Goal: Task Accomplishment & Management: Manage account settings

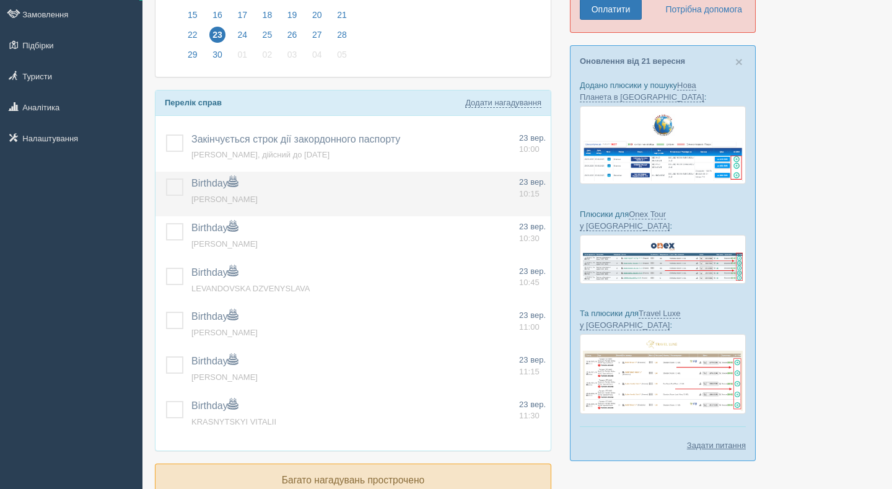
scroll to position [155, 0]
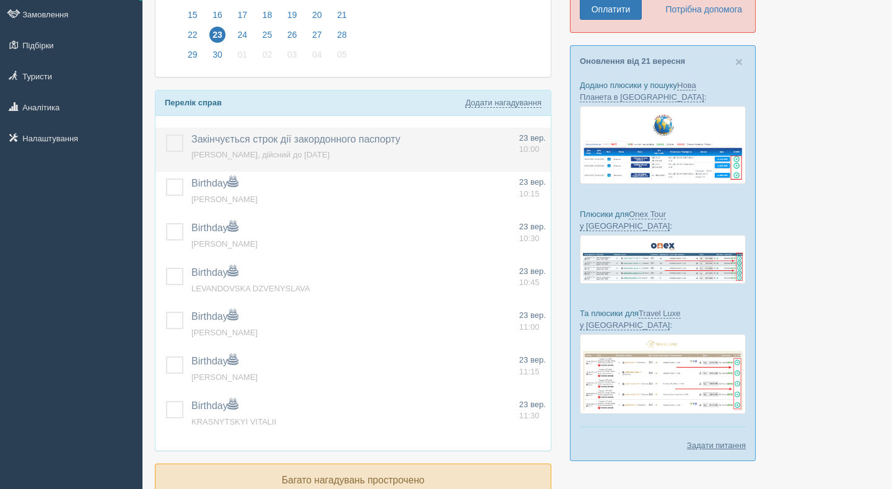
click at [166, 134] on label at bounding box center [166, 134] width 0 height 0
click at [0, 0] on input "checkbox" at bounding box center [0, 0] width 0 height 0
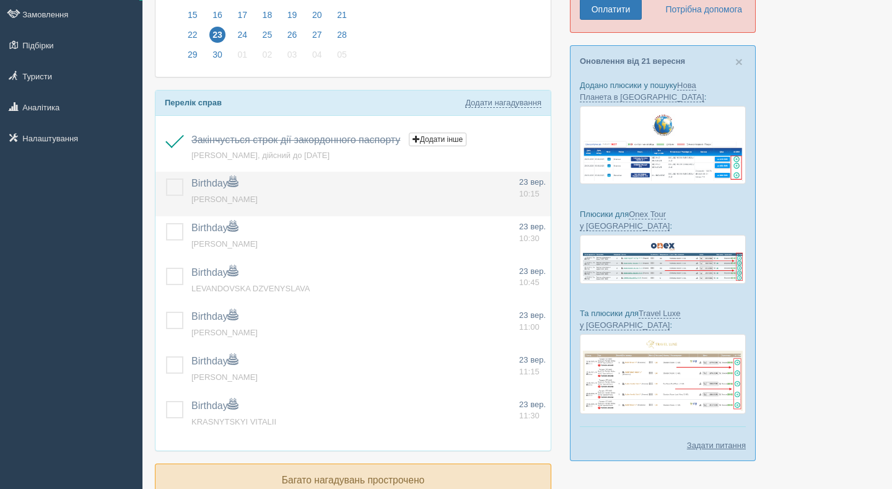
click at [166, 178] on label at bounding box center [166, 178] width 0 height 0
click at [0, 0] on input "checkbox" at bounding box center [0, 0] width 0 height 0
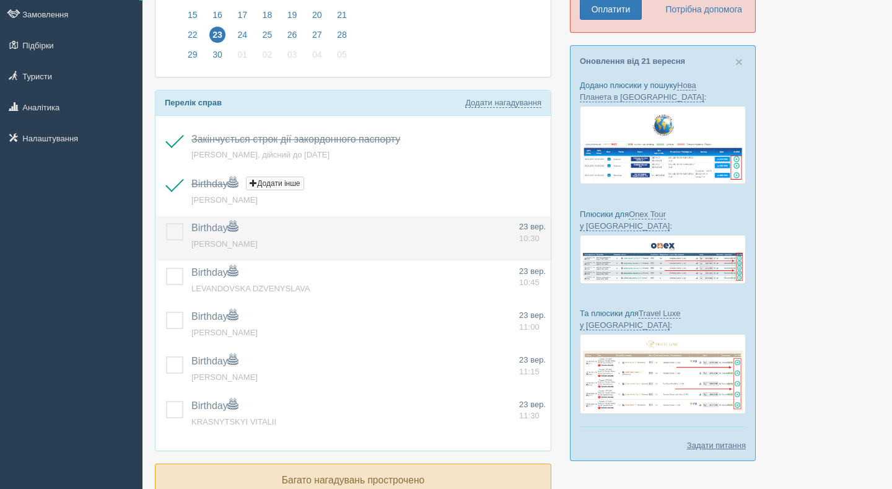
click at [166, 223] on label at bounding box center [166, 223] width 0 height 0
click at [0, 0] on input "checkbox" at bounding box center [0, 0] width 0 height 0
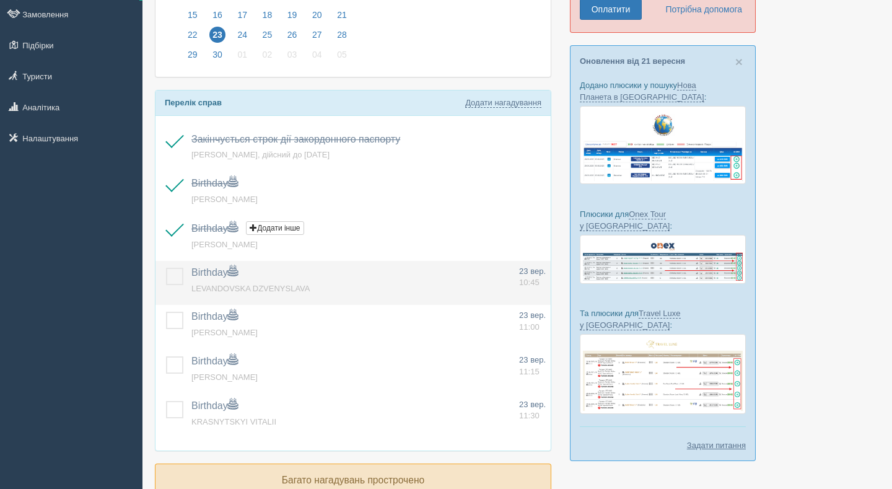
click at [166, 268] on label at bounding box center [166, 268] width 0 height 0
click at [0, 0] on input "checkbox" at bounding box center [0, 0] width 0 height 0
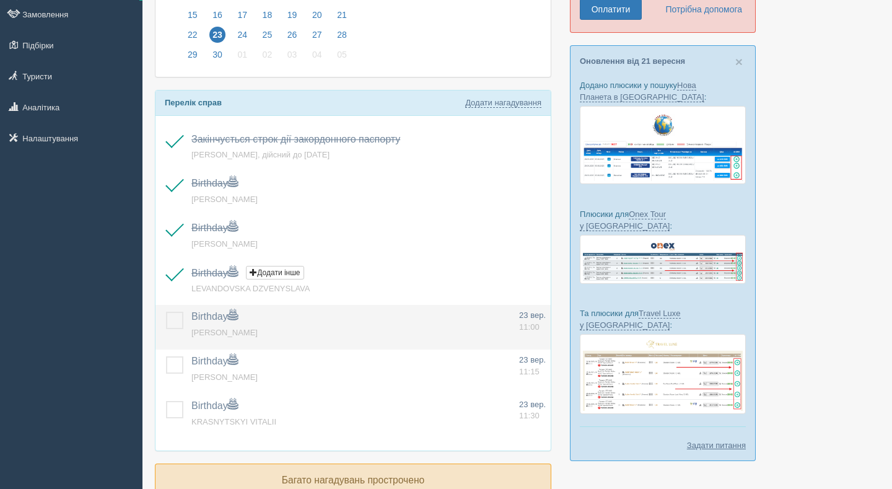
click at [166, 312] on label at bounding box center [166, 312] width 0 height 0
click at [0, 0] on input "checkbox" at bounding box center [0, 0] width 0 height 0
click at [166, 312] on label at bounding box center [166, 312] width 0 height 0
click at [0, 0] on input "checkbox" at bounding box center [0, 0] width 0 height 0
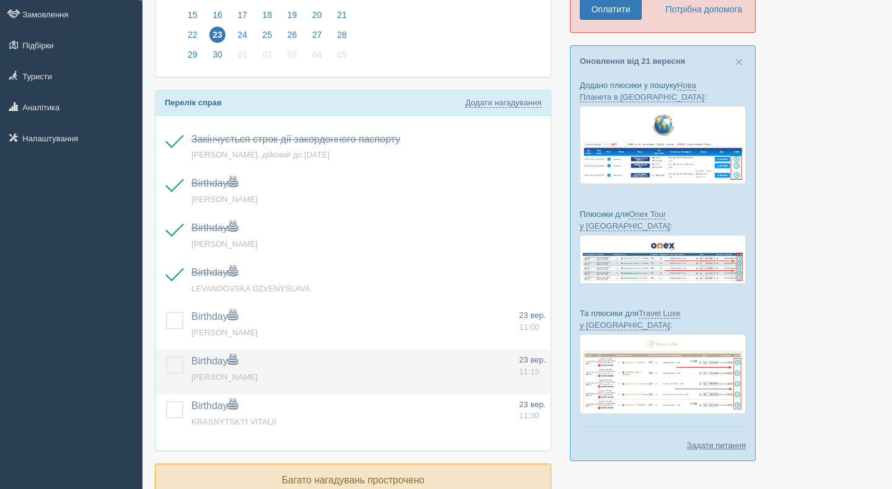
click at [166, 356] on label at bounding box center [166, 356] width 0 height 0
click at [0, 0] on input "checkbox" at bounding box center [0, 0] width 0 height 0
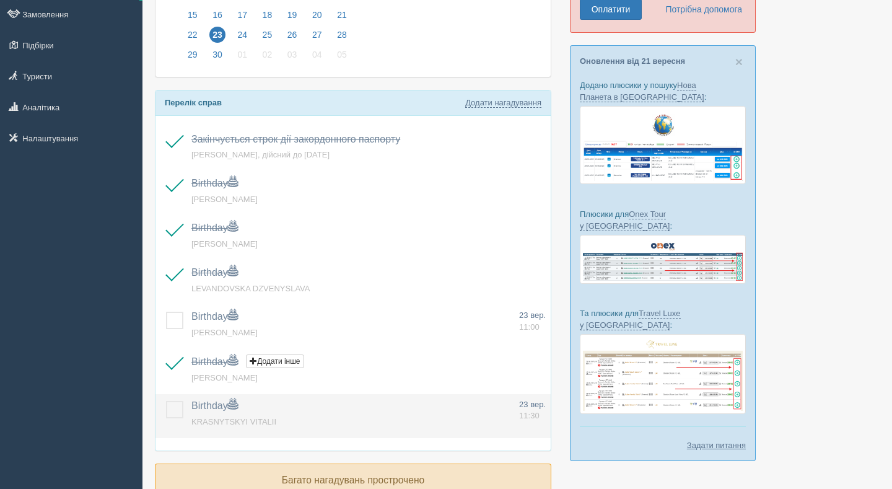
click at [166, 401] on label at bounding box center [166, 401] width 0 height 0
click at [0, 0] on input "checkbox" at bounding box center [0, 0] width 0 height 0
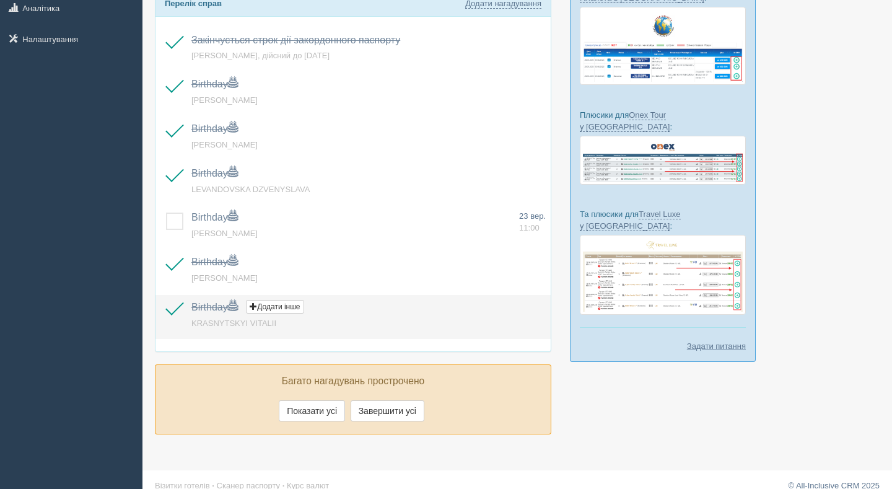
scroll to position [268, 0]
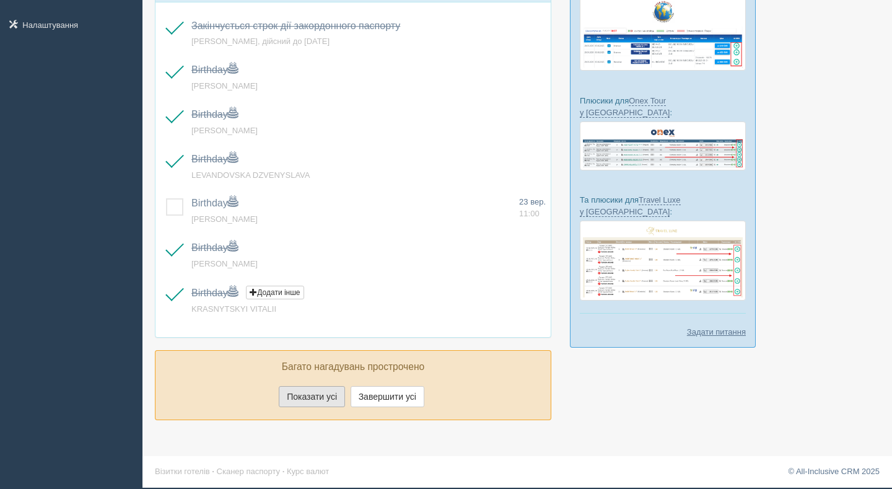
click at [331, 403] on button "Показати усі" at bounding box center [312, 396] width 66 height 21
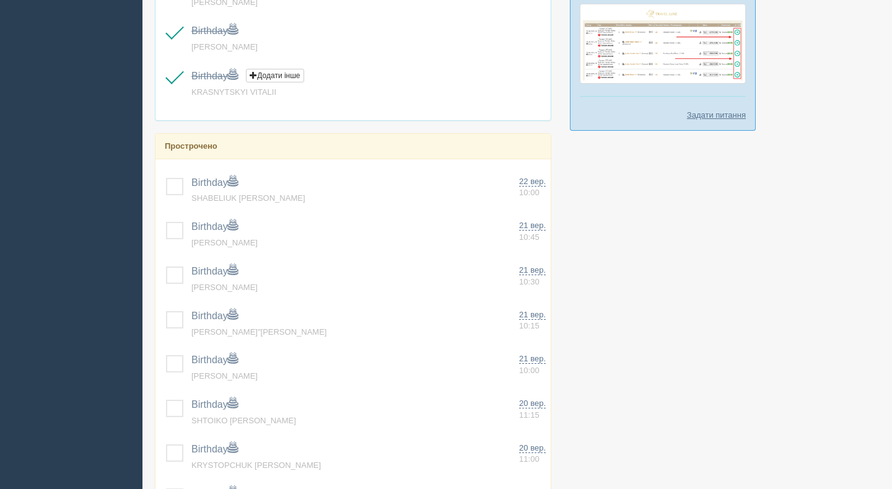
scroll to position [489, 0]
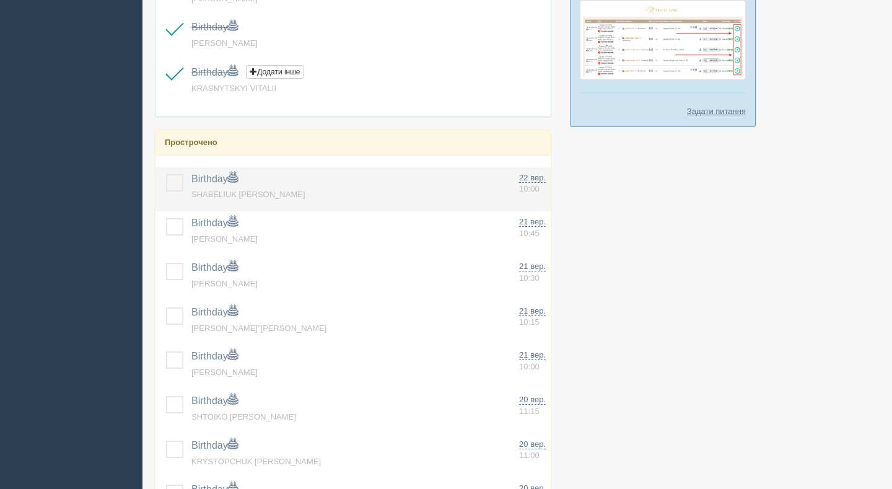
click at [166, 174] on label at bounding box center [166, 174] width 0 height 0
click at [0, 0] on input "checkbox" at bounding box center [0, 0] width 0 height 0
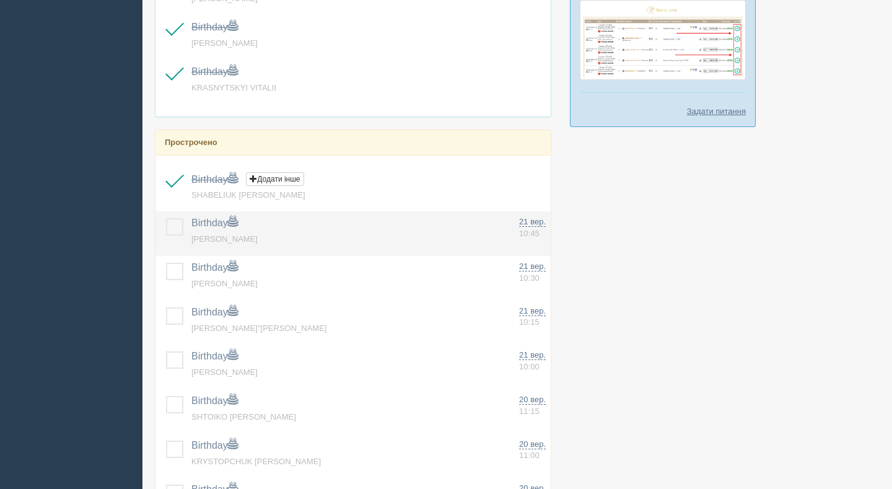
click at [166, 218] on label at bounding box center [166, 218] width 0 height 0
click at [0, 0] on input "checkbox" at bounding box center [0, 0] width 0 height 0
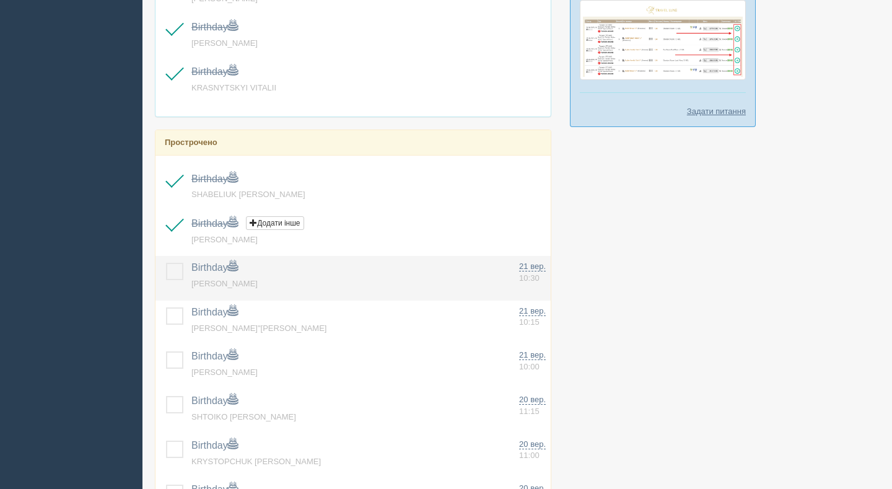
click at [166, 263] on label at bounding box center [166, 263] width 0 height 0
click at [0, 0] on input "checkbox" at bounding box center [0, 0] width 0 height 0
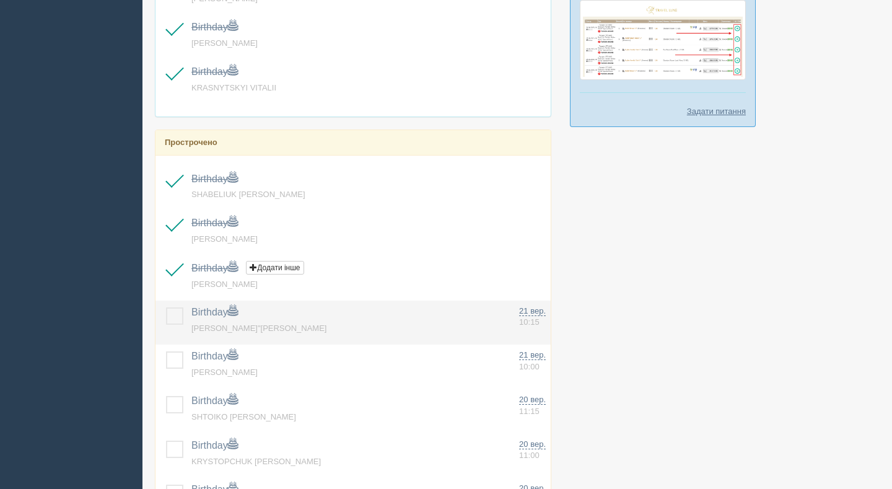
click at [166, 307] on label at bounding box center [166, 307] width 0 height 0
click at [0, 0] on input "checkbox" at bounding box center [0, 0] width 0 height 0
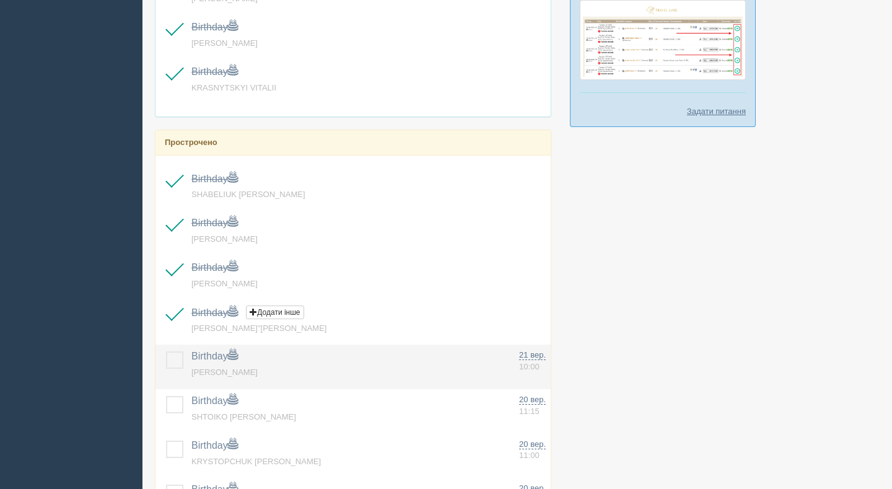
click at [166, 351] on label at bounding box center [166, 351] width 0 height 0
click at [0, 0] on input "checkbox" at bounding box center [0, 0] width 0 height 0
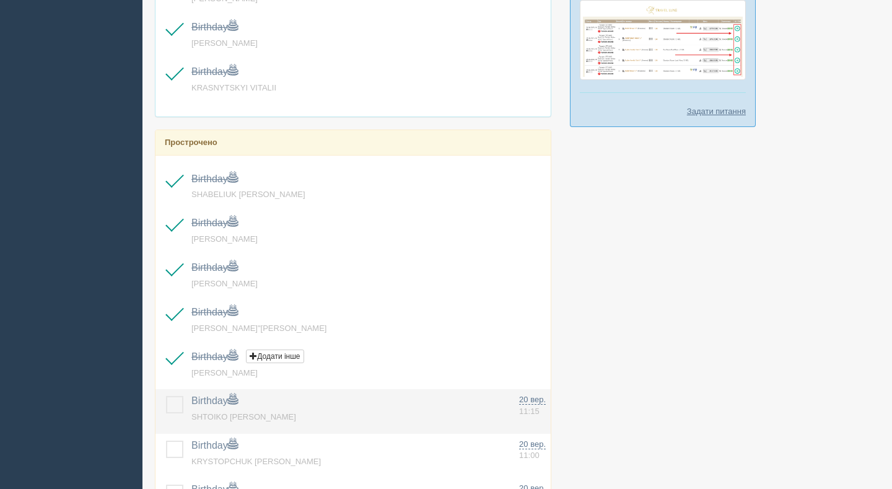
click at [166, 396] on label at bounding box center [166, 396] width 0 height 0
click at [0, 0] on input "checkbox" at bounding box center [0, 0] width 0 height 0
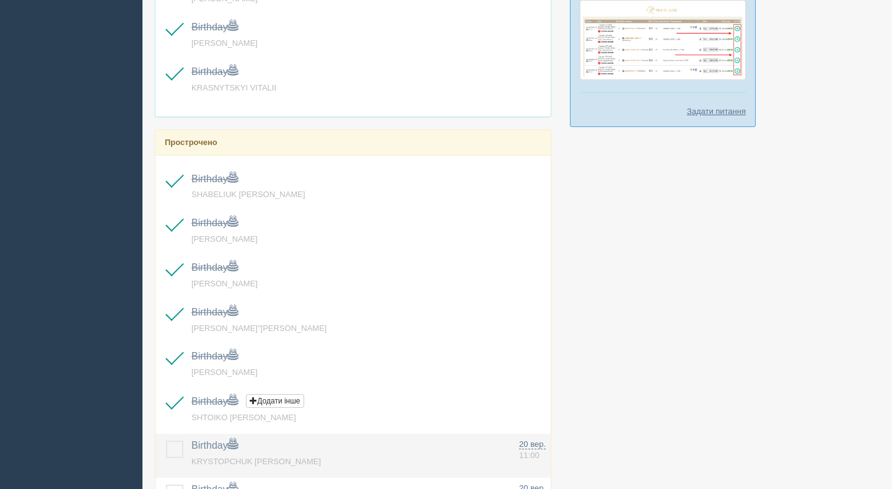
click at [166, 440] on label at bounding box center [166, 440] width 0 height 0
click at [0, 0] on input "checkbox" at bounding box center [0, 0] width 0 height 0
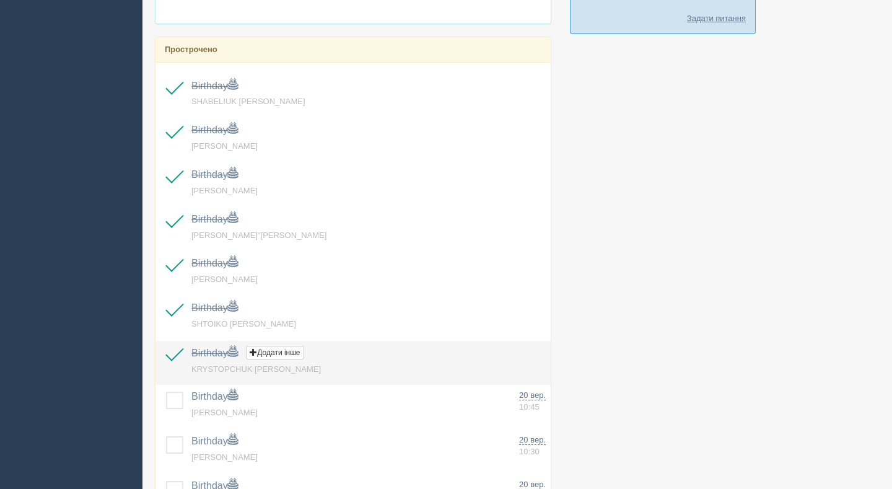
scroll to position [637, 0]
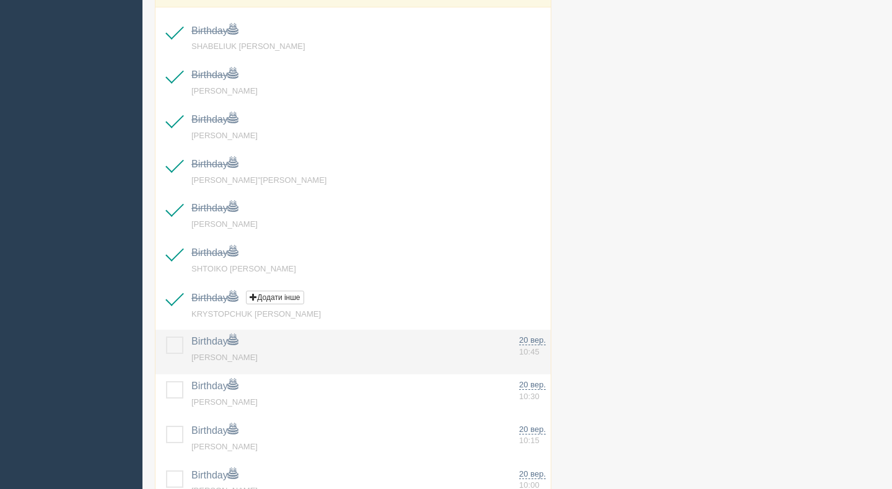
click at [166, 336] on label at bounding box center [166, 336] width 0 height 0
click at [0, 0] on input "checkbox" at bounding box center [0, 0] width 0 height 0
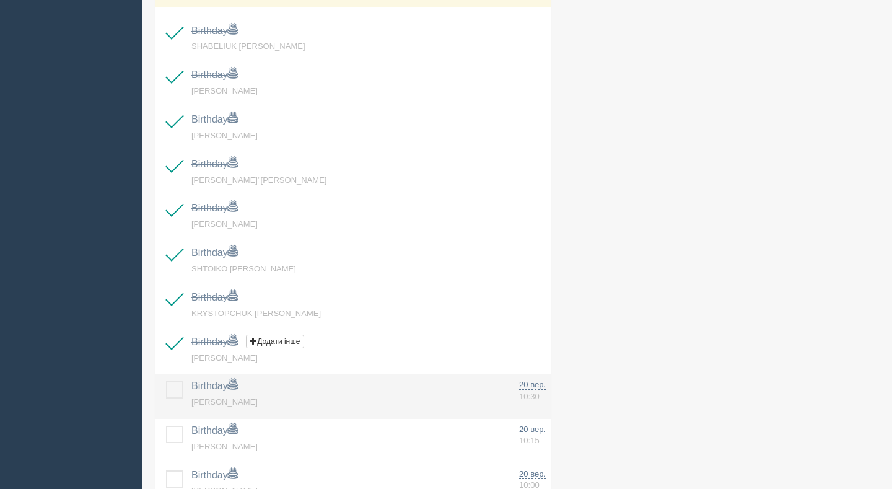
click at [166, 381] on label at bounding box center [166, 381] width 0 height 0
click at [0, 0] on input "checkbox" at bounding box center [0, 0] width 0 height 0
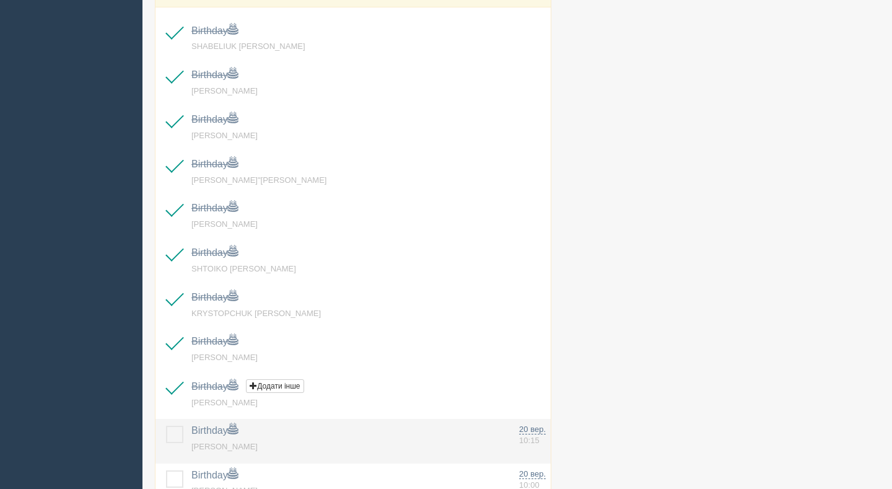
click at [166, 426] on label at bounding box center [166, 426] width 0 height 0
click at [0, 0] on input "checkbox" at bounding box center [0, 0] width 0 height 0
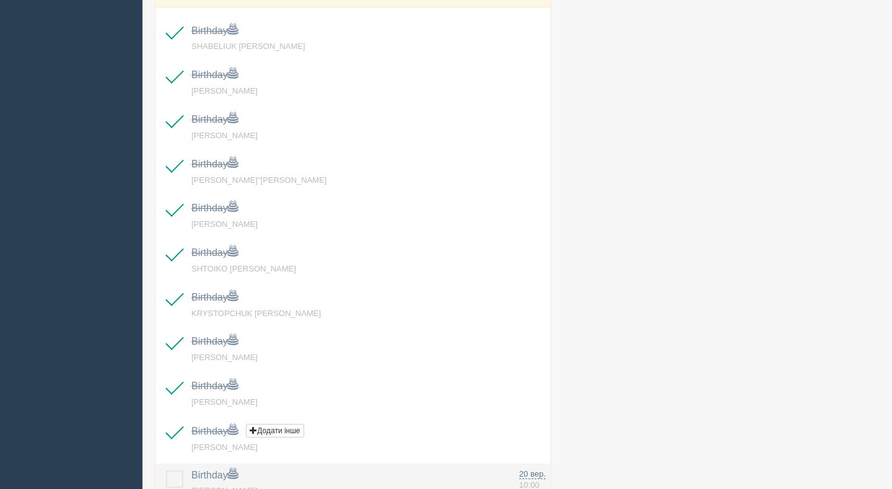
click at [166, 470] on label at bounding box center [166, 470] width 0 height 0
click at [0, 0] on input "checkbox" at bounding box center [0, 0] width 0 height 0
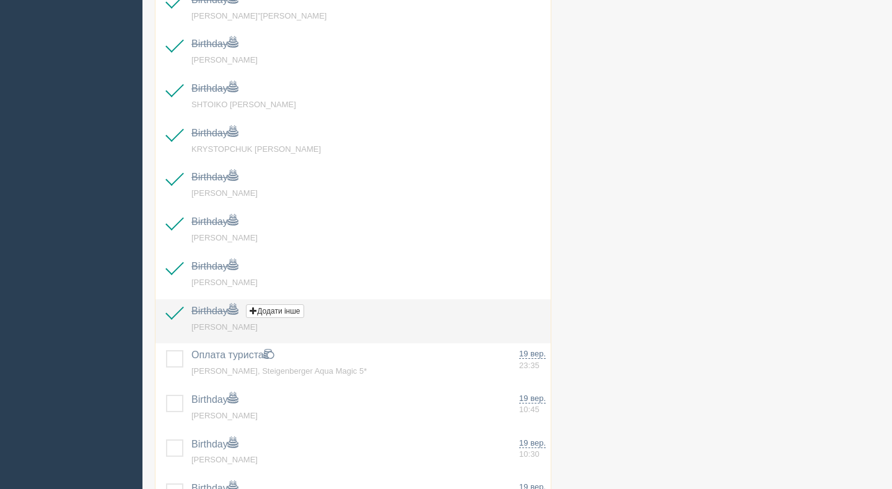
scroll to position [915, 0]
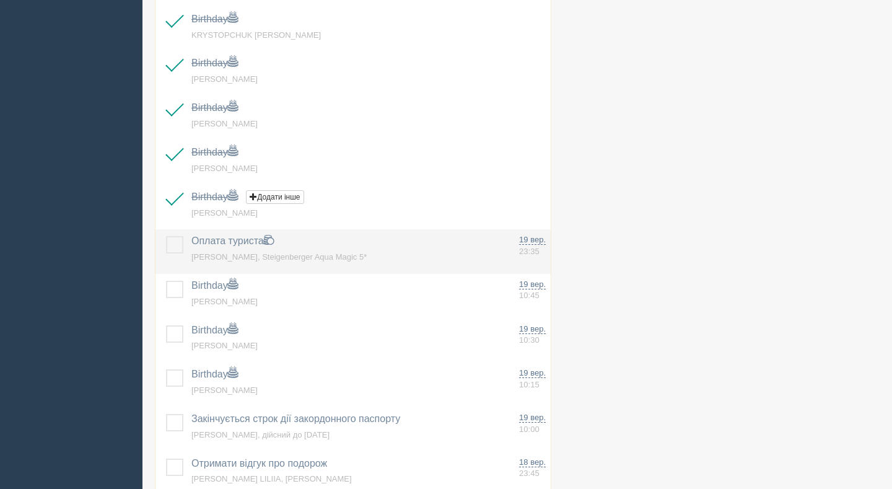
click at [166, 236] on label at bounding box center [166, 236] width 0 height 0
click at [0, 0] on input "checkbox" at bounding box center [0, 0] width 0 height 0
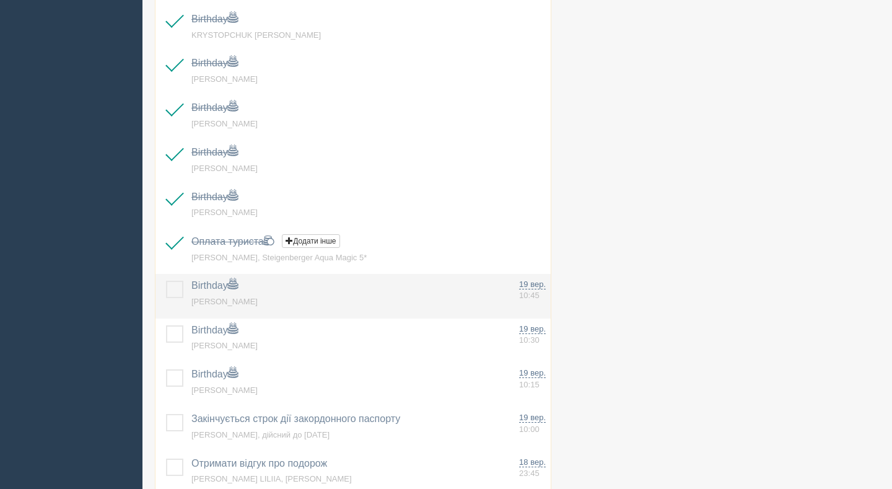
click at [166, 281] on label at bounding box center [166, 281] width 0 height 0
click at [0, 0] on input "checkbox" at bounding box center [0, 0] width 0 height 0
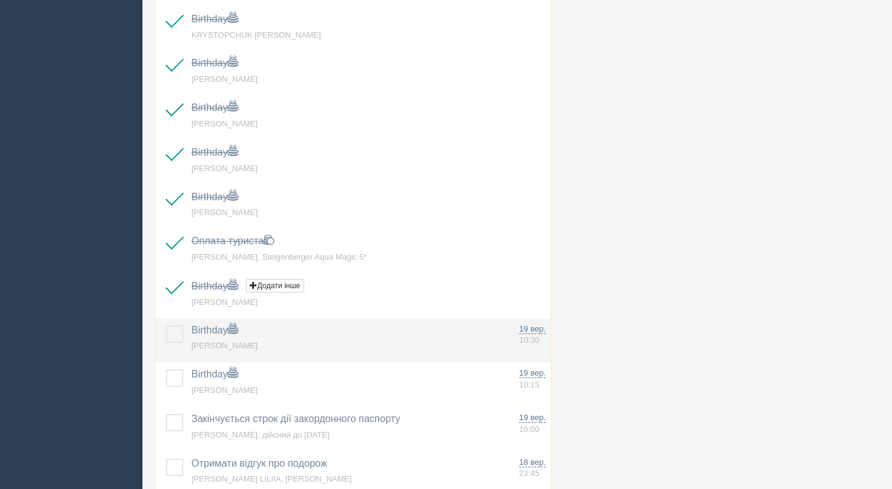
click at [166, 325] on label at bounding box center [166, 325] width 0 height 0
click at [0, 0] on input "checkbox" at bounding box center [0, 0] width 0 height 0
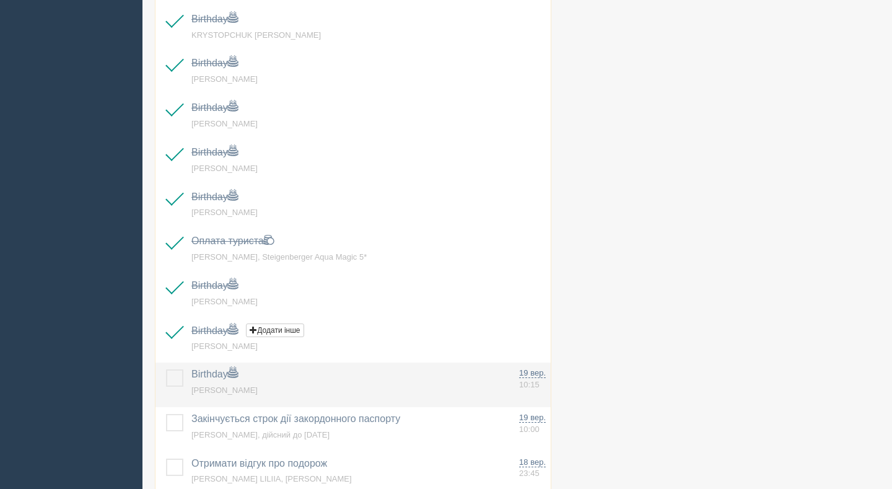
click at [166, 369] on label at bounding box center [166, 369] width 0 height 0
click at [0, 0] on input "checkbox" at bounding box center [0, 0] width 0 height 0
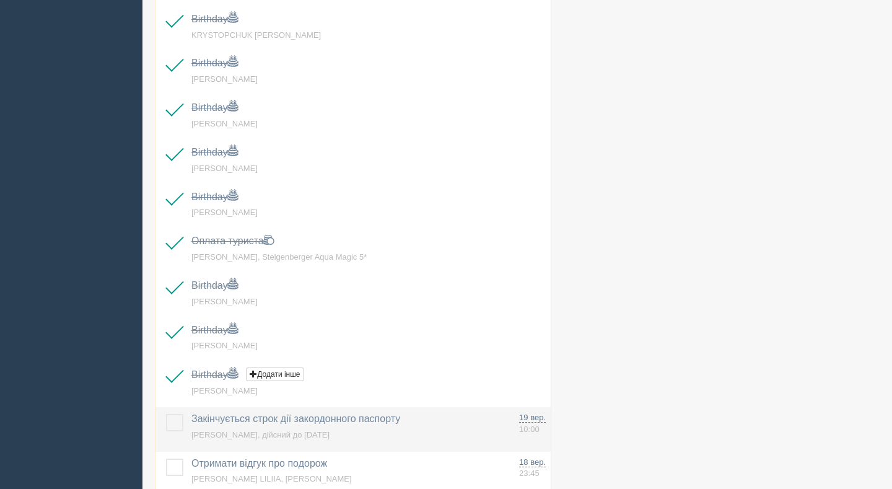
click at [166, 414] on label at bounding box center [166, 414] width 0 height 0
click at [0, 0] on input "checkbox" at bounding box center [0, 0] width 0 height 0
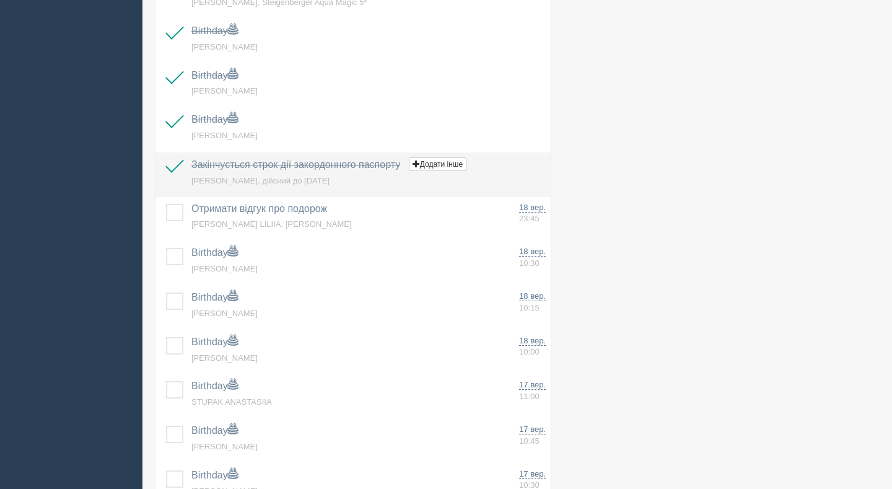
scroll to position [1173, 0]
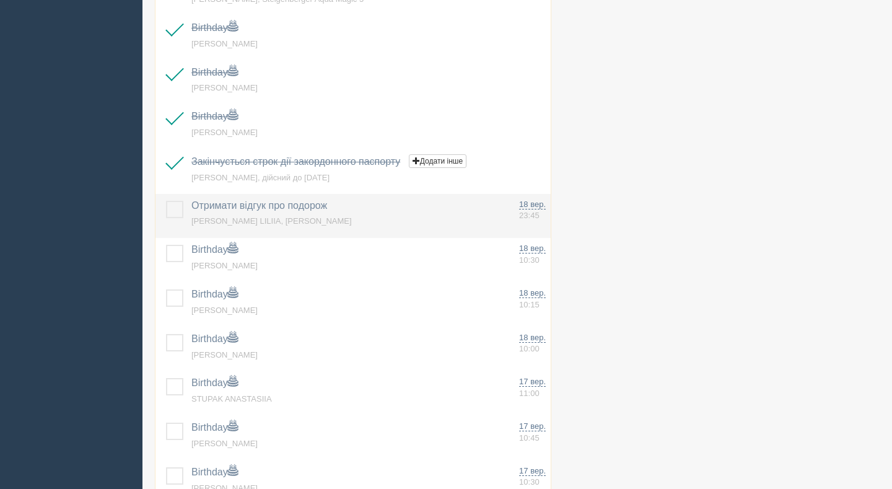
click at [166, 201] on label at bounding box center [166, 201] width 0 height 0
click at [0, 0] on input "checkbox" at bounding box center [0, 0] width 0 height 0
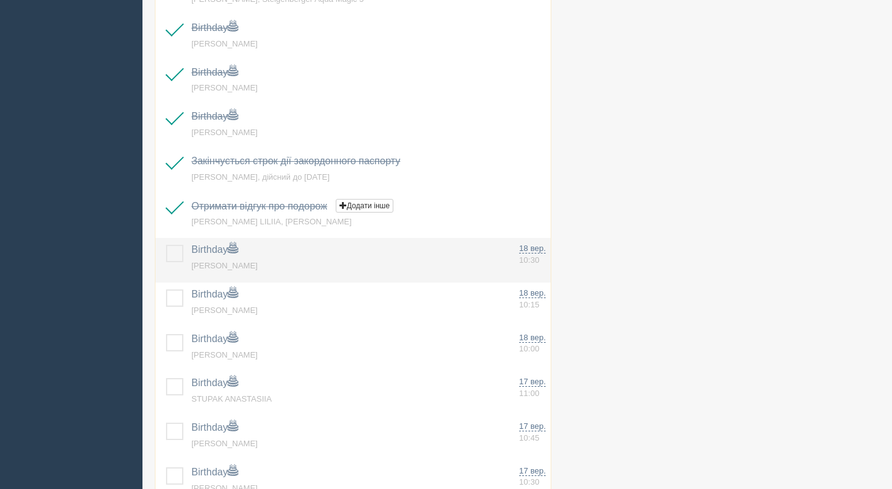
click at [166, 245] on label at bounding box center [166, 245] width 0 height 0
click at [0, 0] on input "checkbox" at bounding box center [0, 0] width 0 height 0
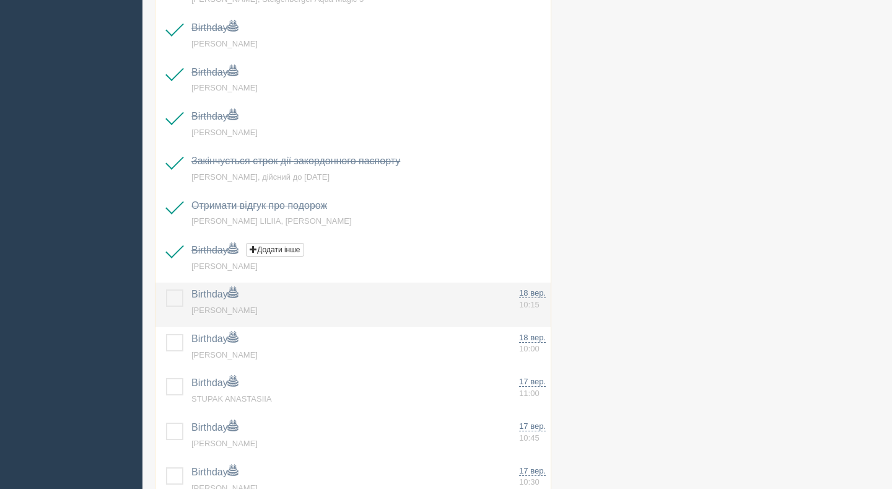
click at [166, 289] on label at bounding box center [166, 289] width 0 height 0
click at [0, 0] on input "checkbox" at bounding box center [0, 0] width 0 height 0
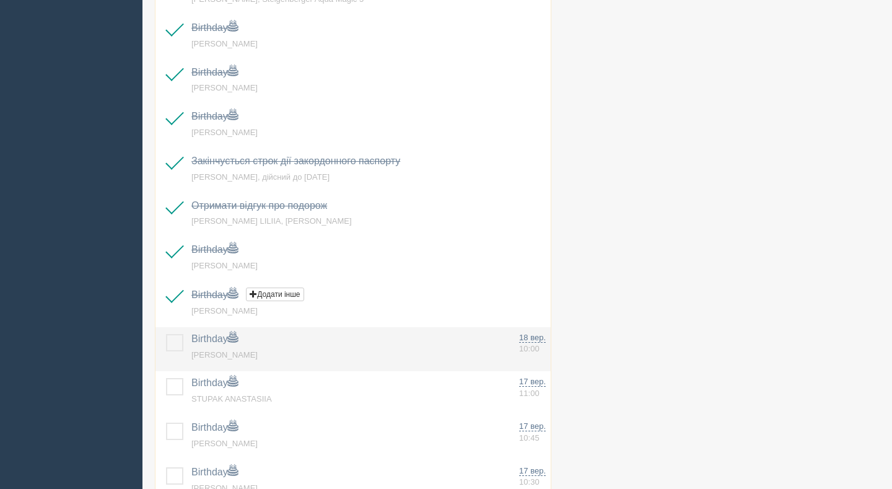
click at [166, 334] on label at bounding box center [166, 334] width 0 height 0
click at [0, 0] on input "checkbox" at bounding box center [0, 0] width 0 height 0
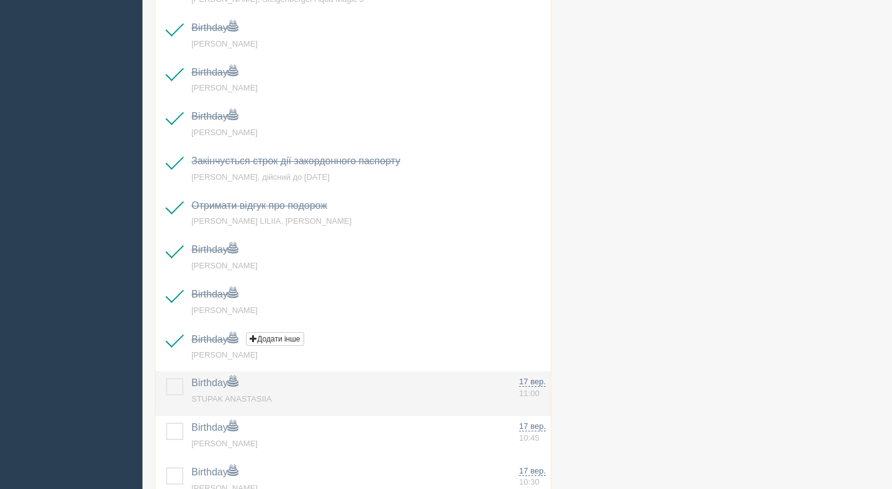
click at [166, 378] on label at bounding box center [166, 378] width 0 height 0
click at [0, 0] on input "checkbox" at bounding box center [0, 0] width 0 height 0
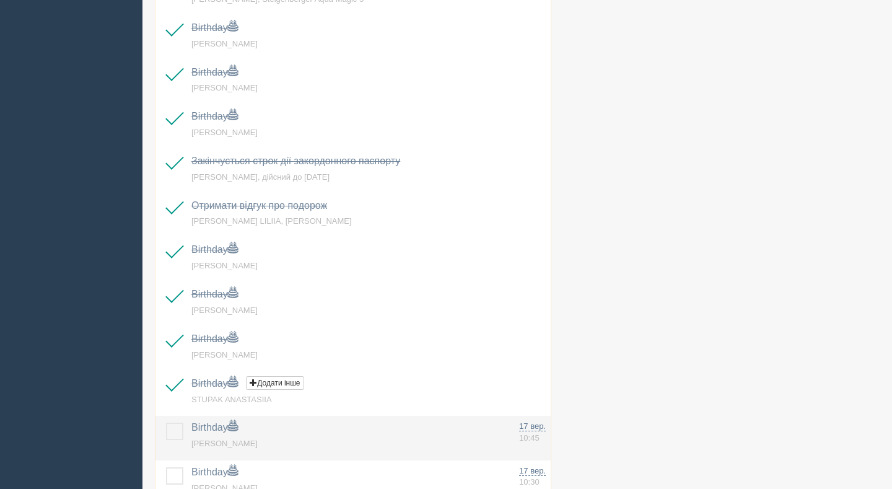
click at [166, 422] on label at bounding box center [166, 422] width 0 height 0
click at [0, 0] on input "checkbox" at bounding box center [0, 0] width 0 height 0
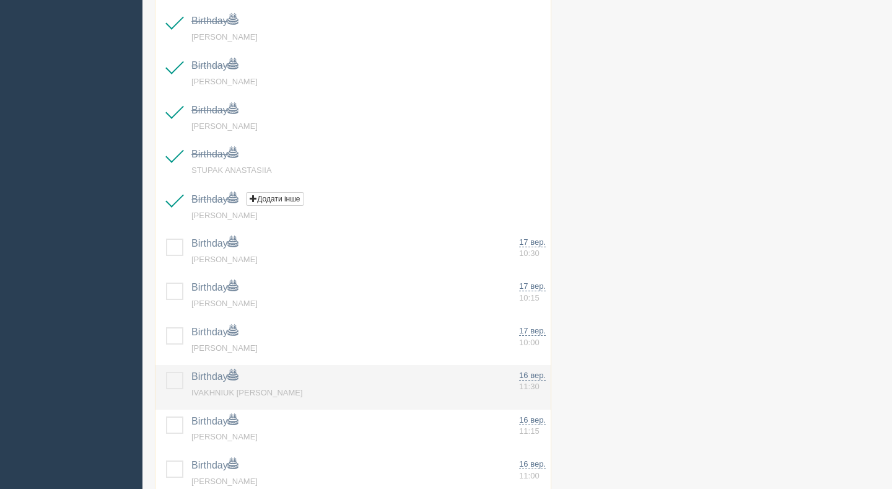
scroll to position [1410, 0]
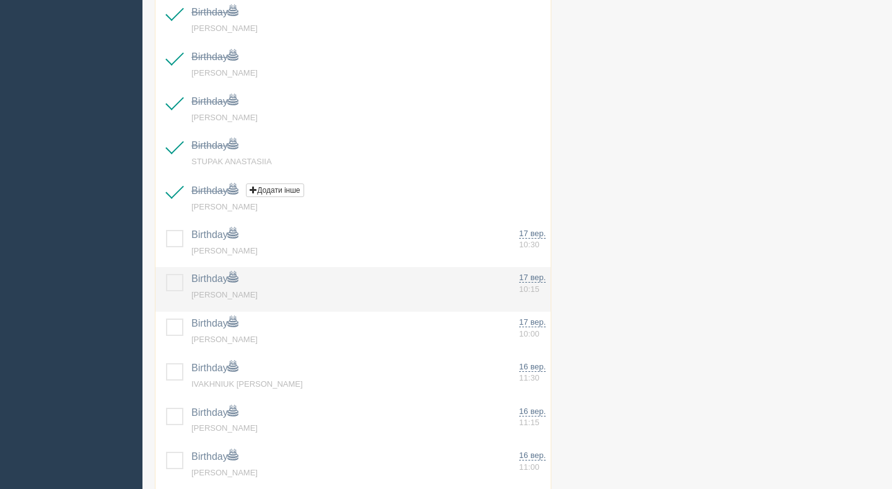
click at [166, 274] on label at bounding box center [166, 274] width 0 height 0
click at [0, 0] on input "checkbox" at bounding box center [0, 0] width 0 height 0
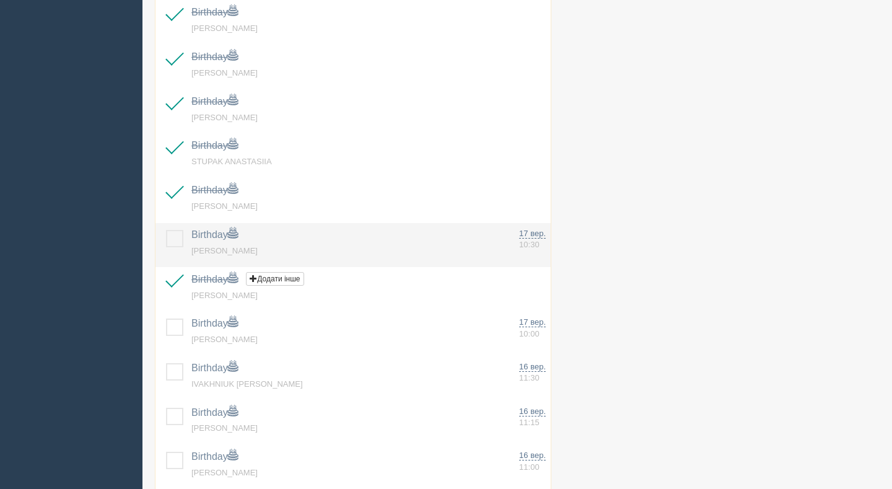
click at [166, 230] on label at bounding box center [166, 230] width 0 height 0
click at [0, 0] on input "checkbox" at bounding box center [0, 0] width 0 height 0
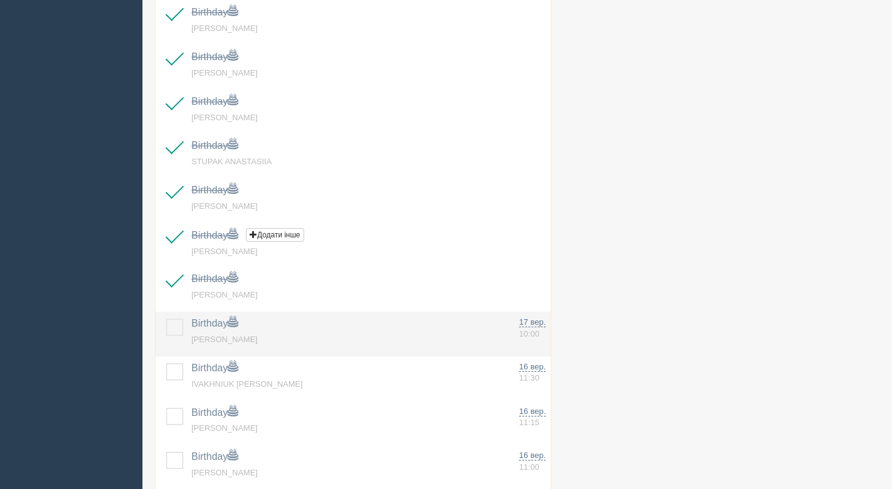
click at [166, 318] on label at bounding box center [166, 318] width 0 height 0
click at [0, 0] on input "checkbox" at bounding box center [0, 0] width 0 height 0
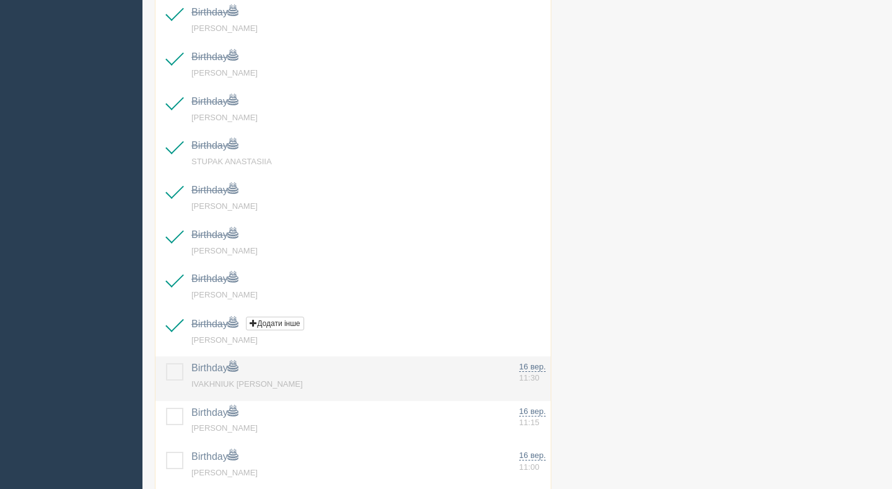
click at [166, 363] on label at bounding box center [166, 363] width 0 height 0
click at [0, 0] on input "checkbox" at bounding box center [0, 0] width 0 height 0
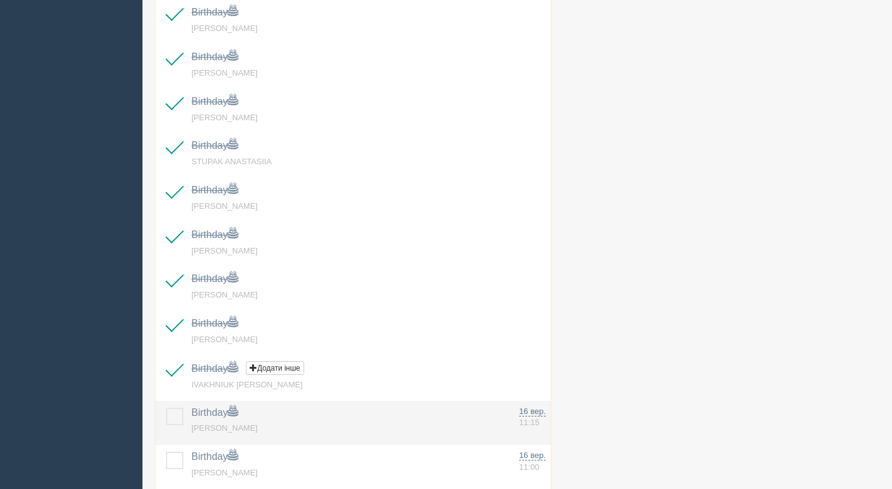
click at [166, 408] on label at bounding box center [166, 408] width 0 height 0
click at [0, 0] on input "checkbox" at bounding box center [0, 0] width 0 height 0
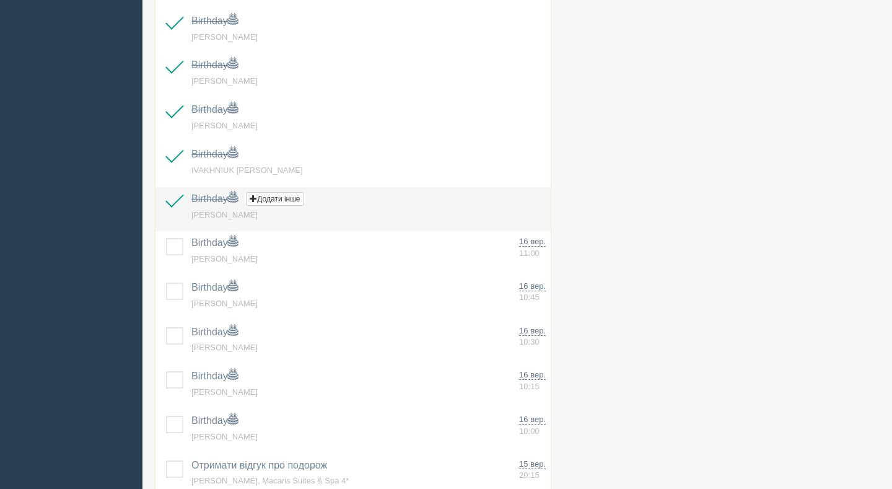
scroll to position [1639, 0]
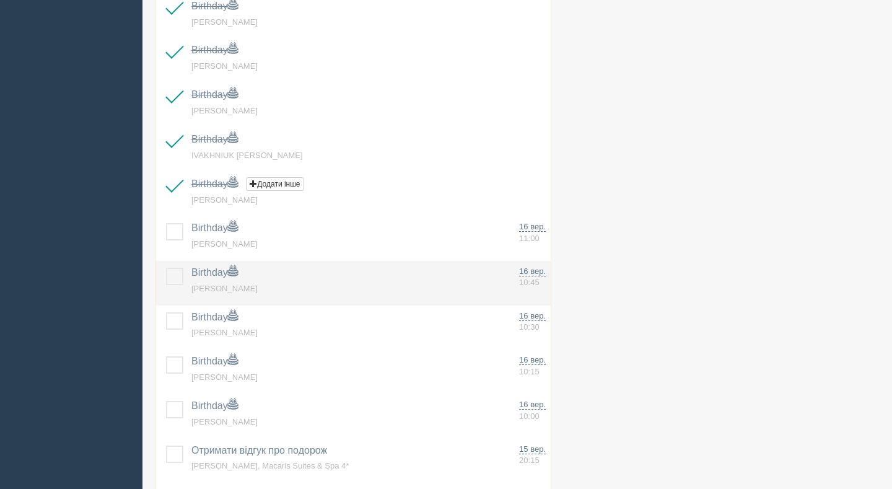
click at [166, 268] on label at bounding box center [166, 268] width 0 height 0
click at [0, 0] on input "checkbox" at bounding box center [0, 0] width 0 height 0
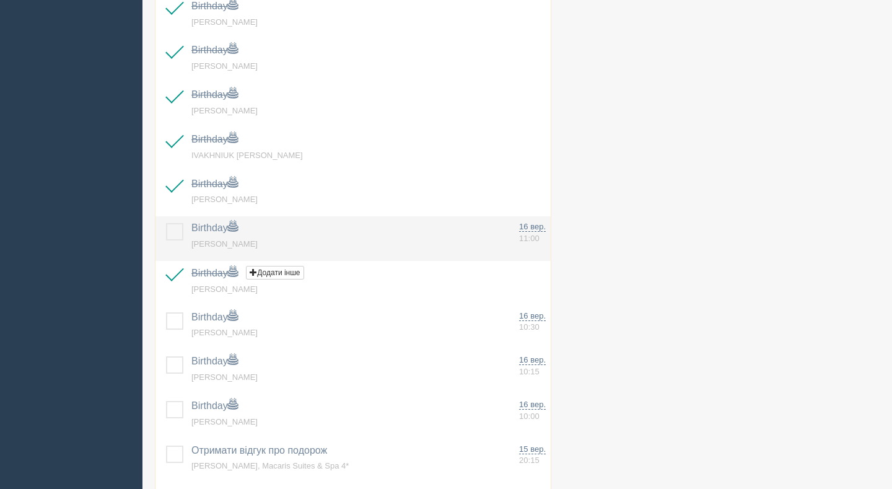
click at [166, 223] on label at bounding box center [166, 223] width 0 height 0
click at [0, 0] on input "checkbox" at bounding box center [0, 0] width 0 height 0
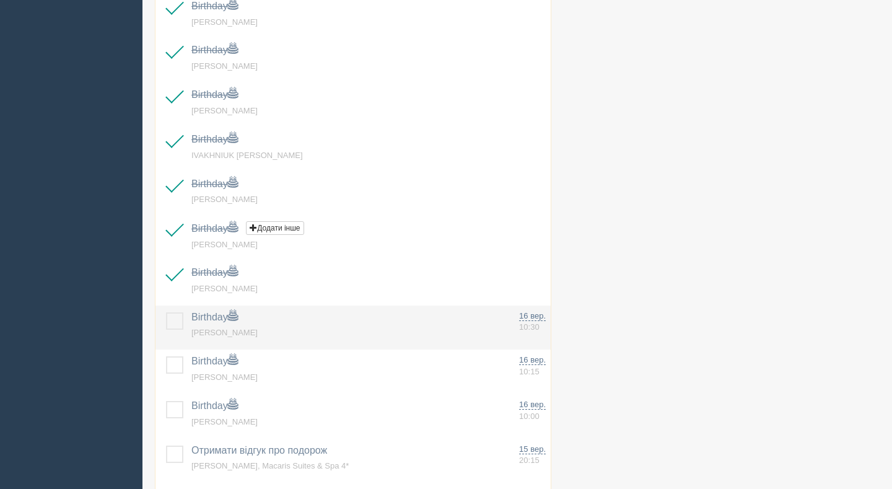
click at [166, 312] on label at bounding box center [166, 312] width 0 height 0
click at [0, 0] on input "checkbox" at bounding box center [0, 0] width 0 height 0
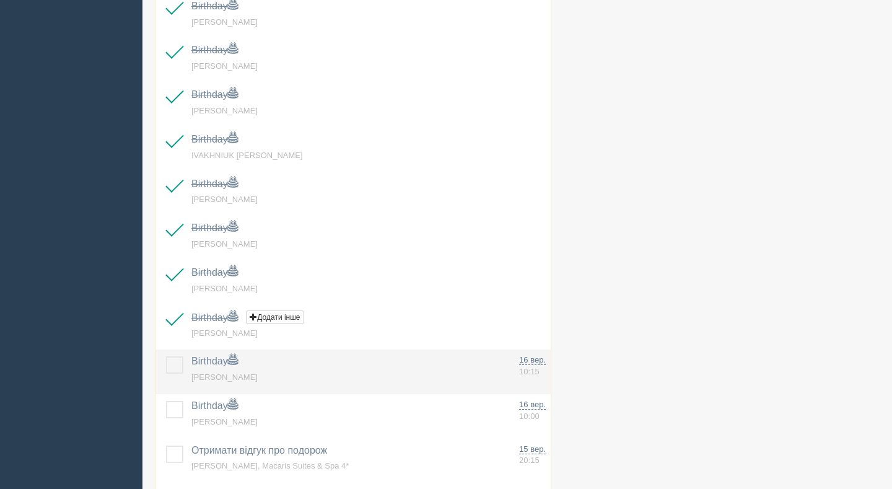
click at [166, 356] on label at bounding box center [166, 356] width 0 height 0
click at [0, 0] on input "checkbox" at bounding box center [0, 0] width 0 height 0
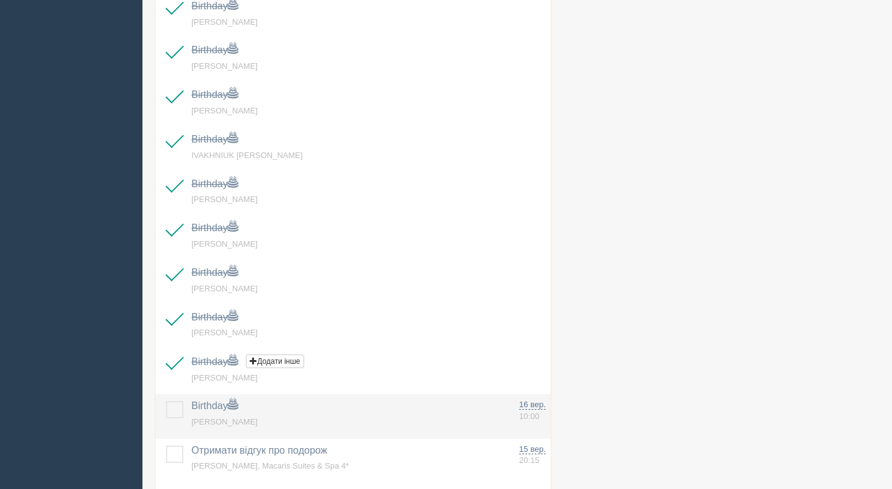
click at [166, 401] on label at bounding box center [166, 401] width 0 height 0
click at [0, 0] on input "checkbox" at bounding box center [0, 0] width 0 height 0
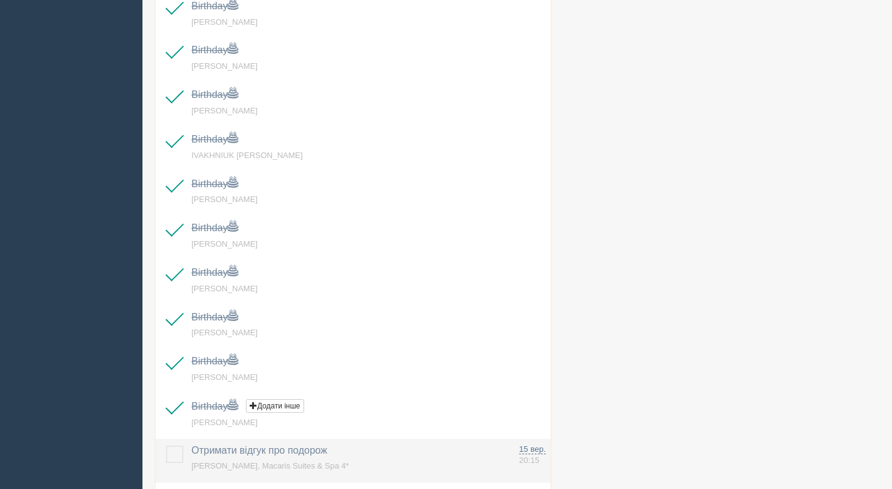
click at [166, 445] on label at bounding box center [166, 445] width 0 height 0
click at [0, 0] on input "checkbox" at bounding box center [0, 0] width 0 height 0
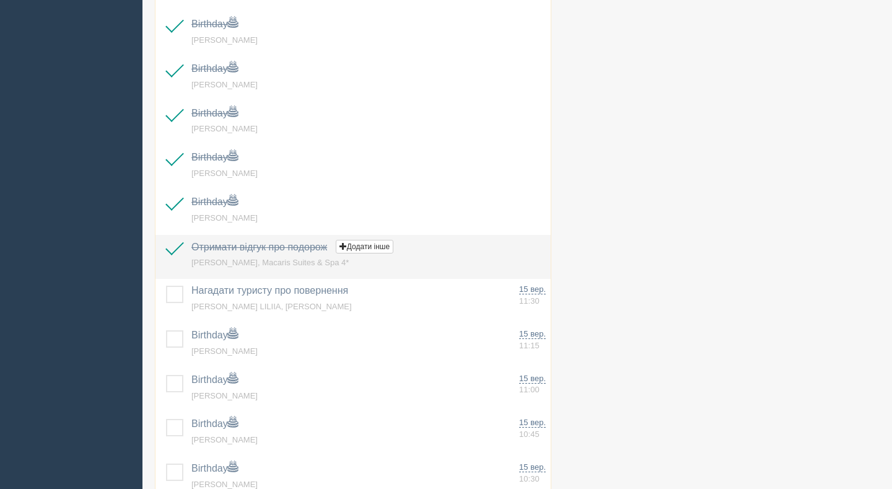
scroll to position [1849, 0]
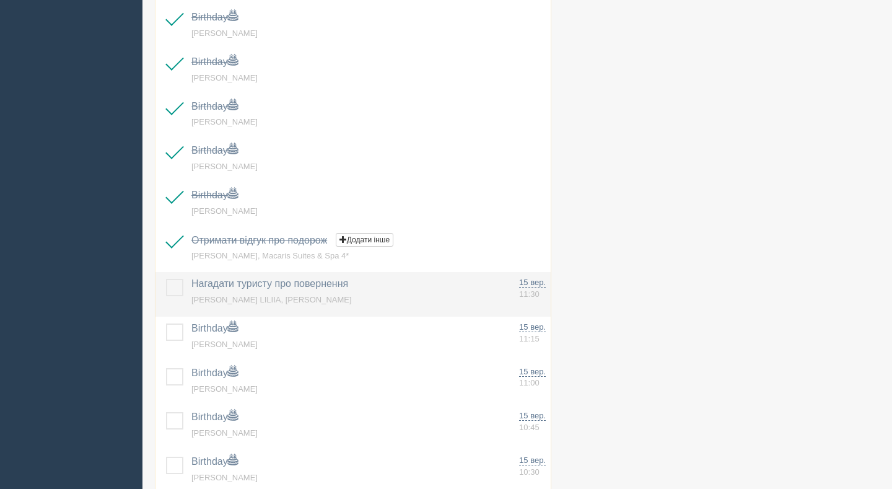
click at [166, 279] on label at bounding box center [166, 279] width 0 height 0
click at [0, 0] on input "checkbox" at bounding box center [0, 0] width 0 height 0
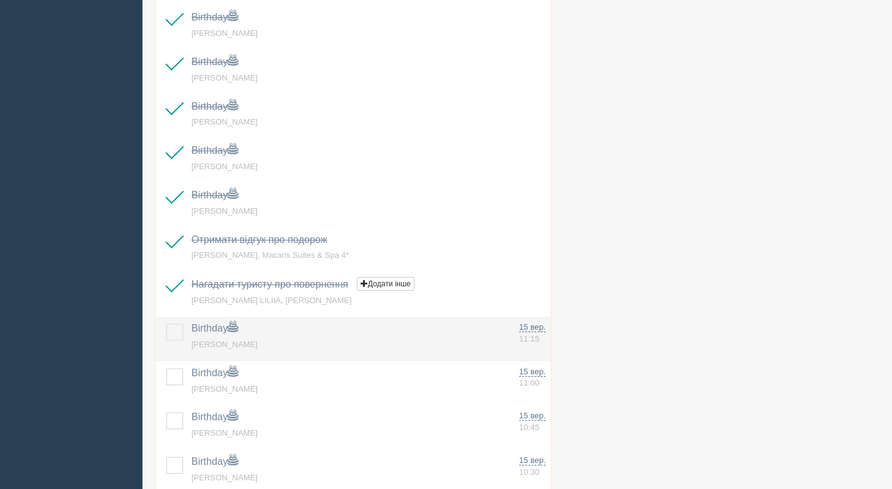
click at [166, 323] on label at bounding box center [166, 323] width 0 height 0
click at [0, 0] on input "checkbox" at bounding box center [0, 0] width 0 height 0
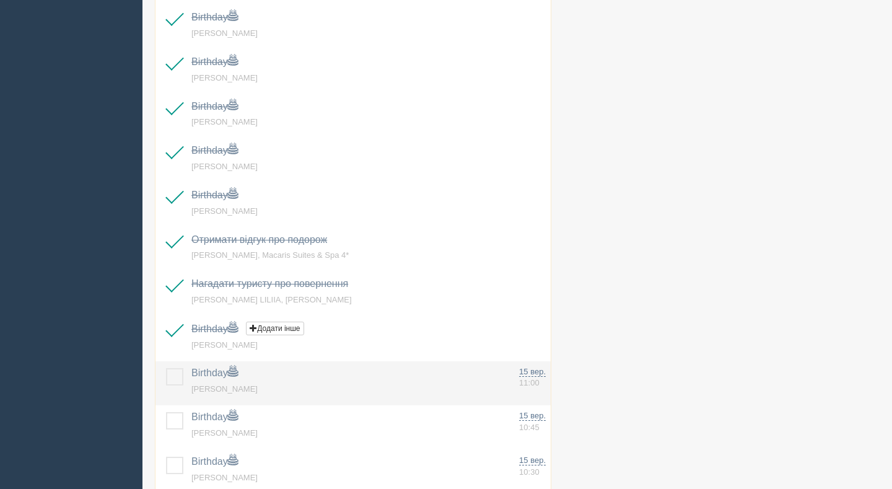
click at [166, 368] on label at bounding box center [166, 368] width 0 height 0
click at [0, 0] on input "checkbox" at bounding box center [0, 0] width 0 height 0
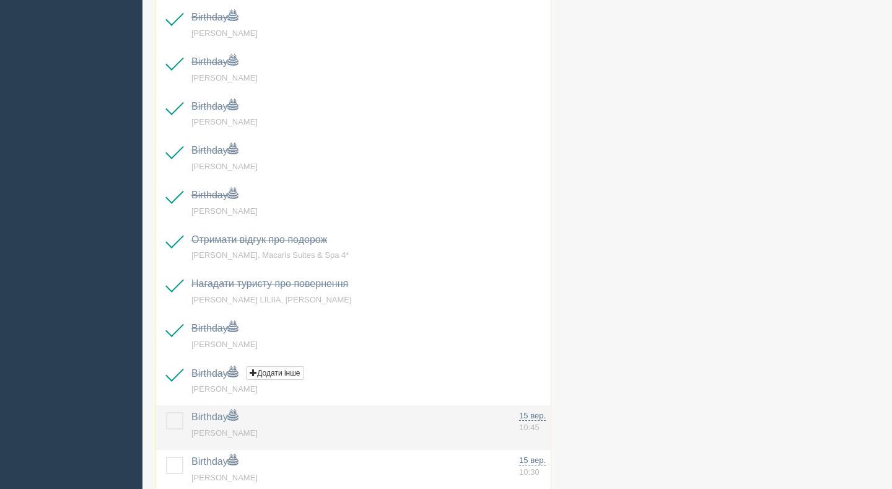
click at [166, 412] on label at bounding box center [166, 412] width 0 height 0
click at [0, 0] on input "checkbox" at bounding box center [0, 0] width 0 height 0
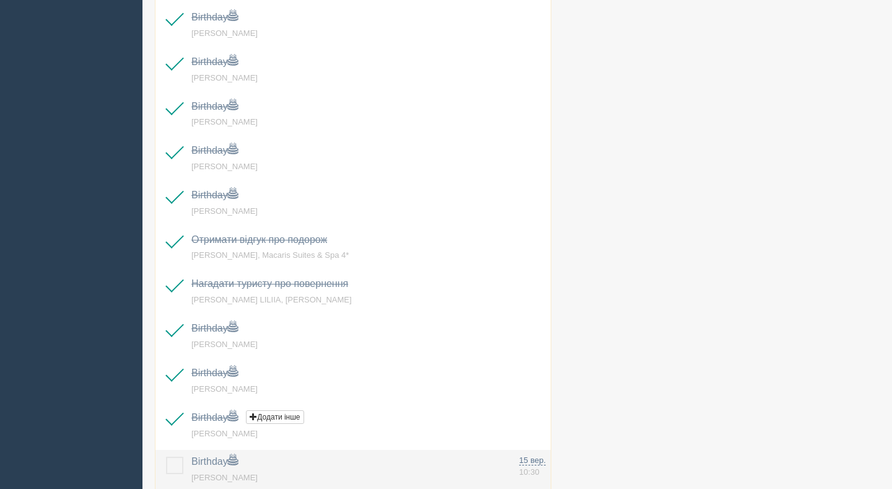
click at [166, 457] on label at bounding box center [166, 457] width 0 height 0
click at [0, 0] on input "checkbox" at bounding box center [0, 0] width 0 height 0
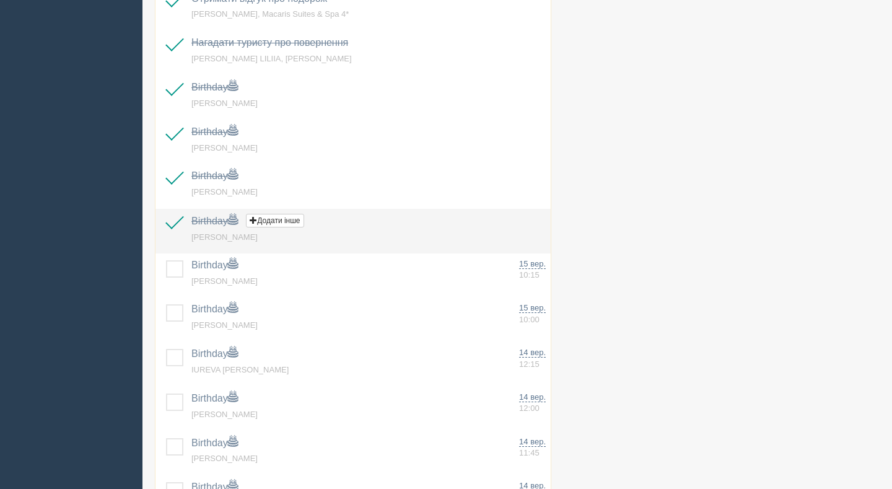
scroll to position [2096, 0]
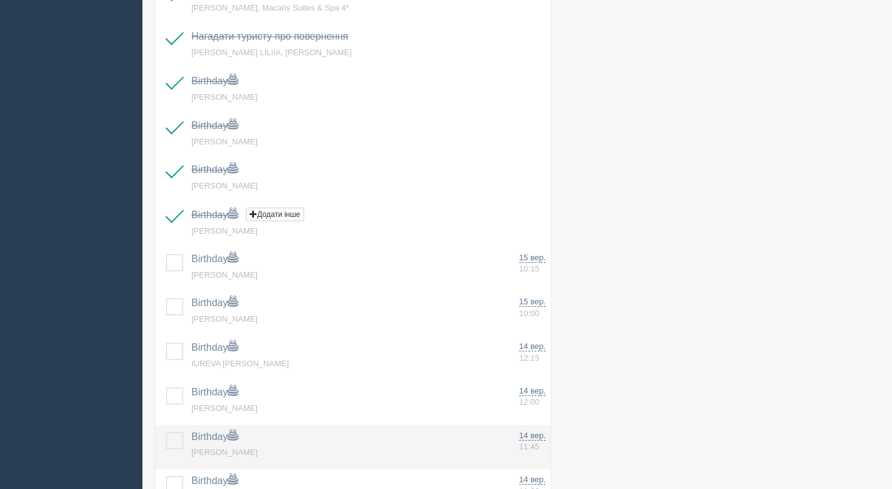
click at [166, 432] on label at bounding box center [166, 432] width 0 height 0
click at [0, 0] on input "checkbox" at bounding box center [0, 0] width 0 height 0
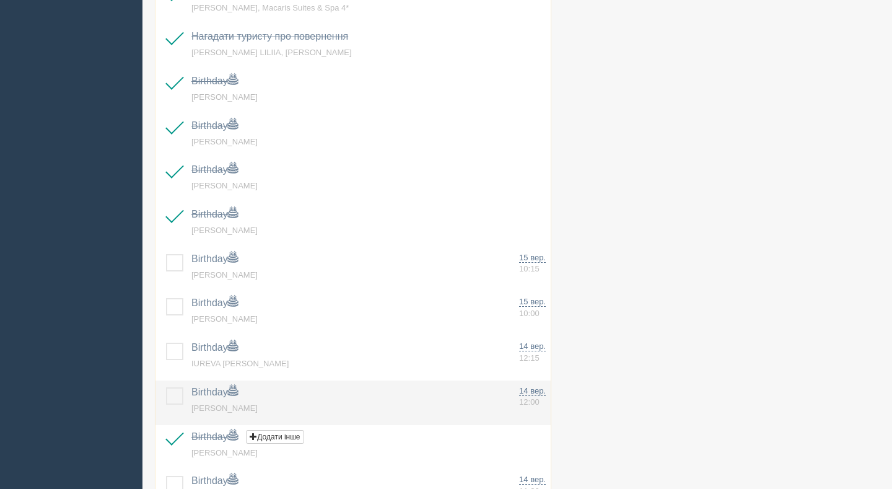
click at [166, 387] on label at bounding box center [166, 387] width 0 height 0
click at [0, 0] on input "checkbox" at bounding box center [0, 0] width 0 height 0
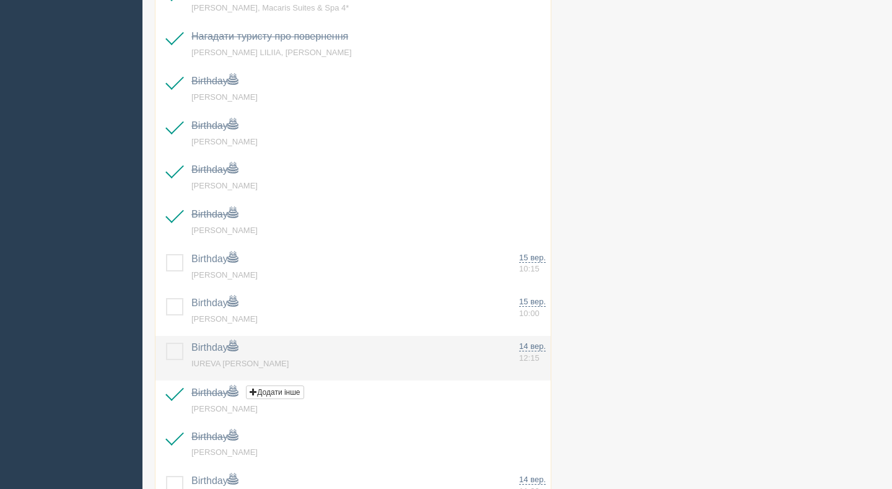
click at [166, 343] on label at bounding box center [166, 343] width 0 height 0
click at [0, 0] on input "checkbox" at bounding box center [0, 0] width 0 height 0
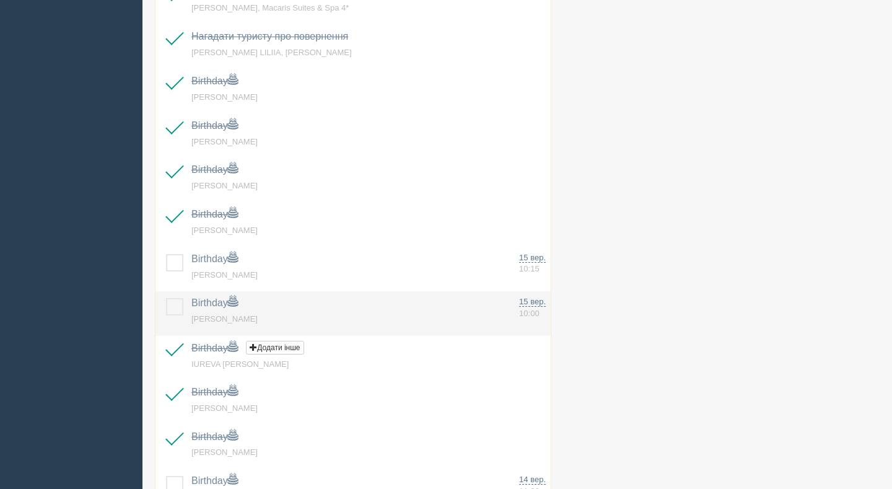
click at [166, 298] on label at bounding box center [166, 298] width 0 height 0
click at [0, 0] on input "checkbox" at bounding box center [0, 0] width 0 height 0
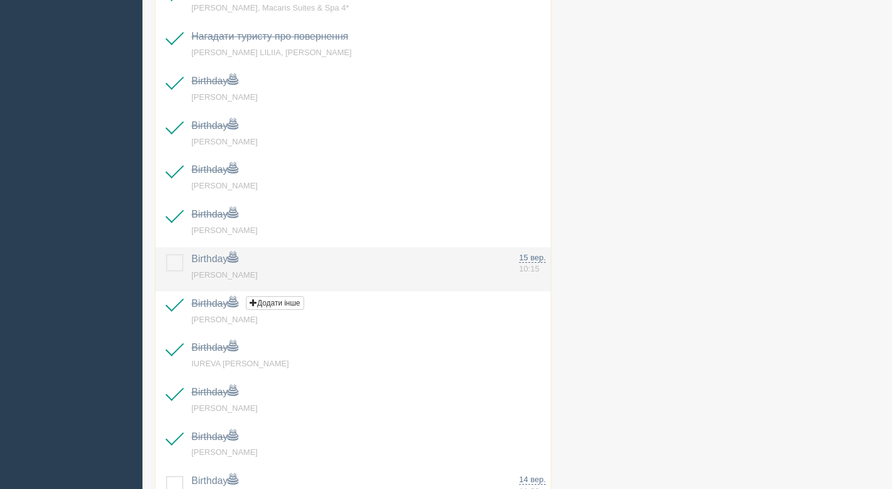
click at [166, 254] on label at bounding box center [166, 254] width 0 height 0
click at [0, 0] on input "checkbox" at bounding box center [0, 0] width 0 height 0
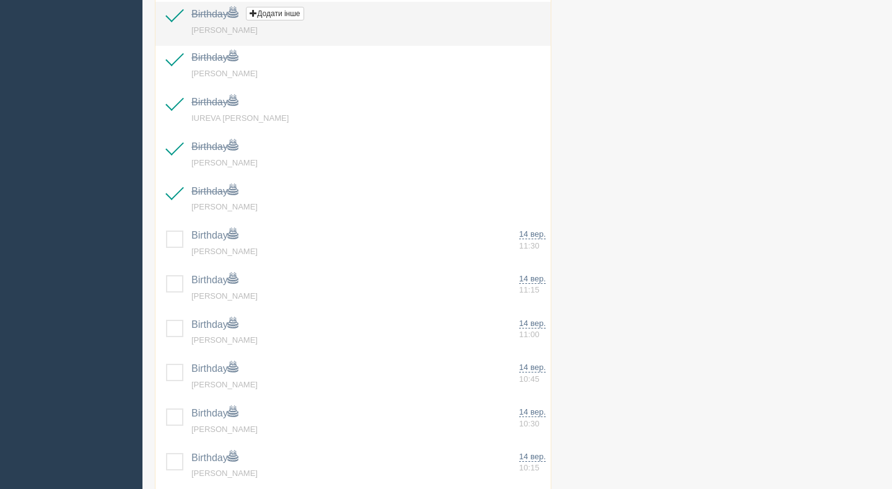
scroll to position [2342, 0]
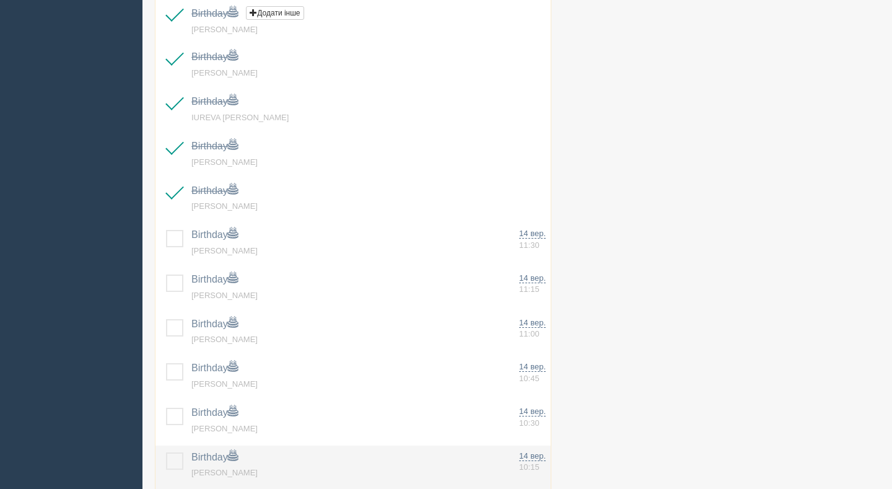
click at [166, 452] on label at bounding box center [166, 452] width 0 height 0
click at [0, 0] on input "checkbox" at bounding box center [0, 0] width 0 height 0
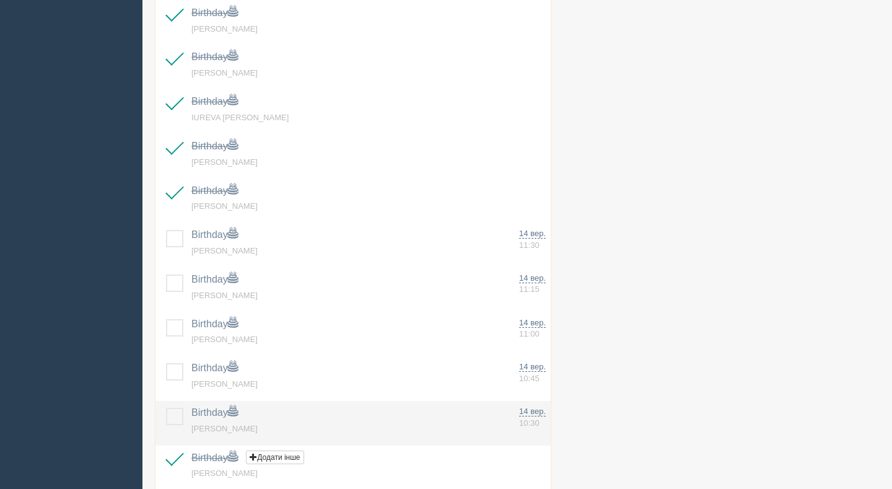
click at [166, 408] on label at bounding box center [166, 408] width 0 height 0
click at [0, 0] on input "checkbox" at bounding box center [0, 0] width 0 height 0
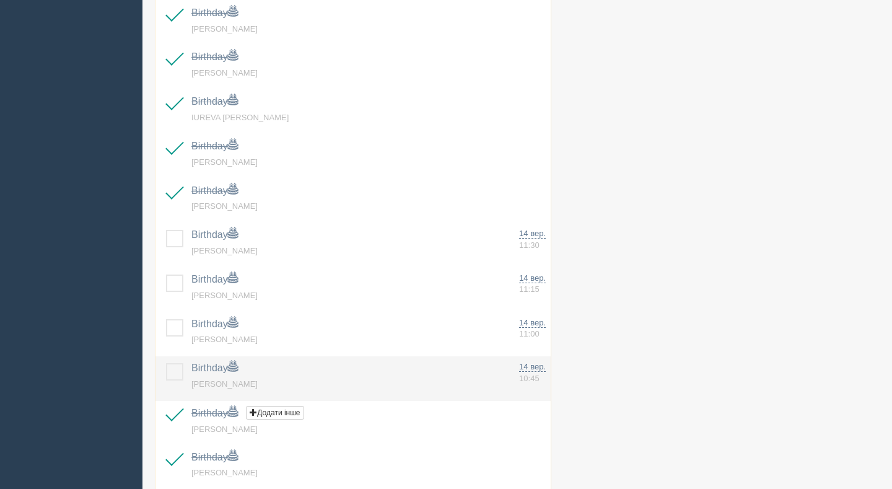
click at [166, 363] on label at bounding box center [166, 363] width 0 height 0
click at [0, 0] on input "checkbox" at bounding box center [0, 0] width 0 height 0
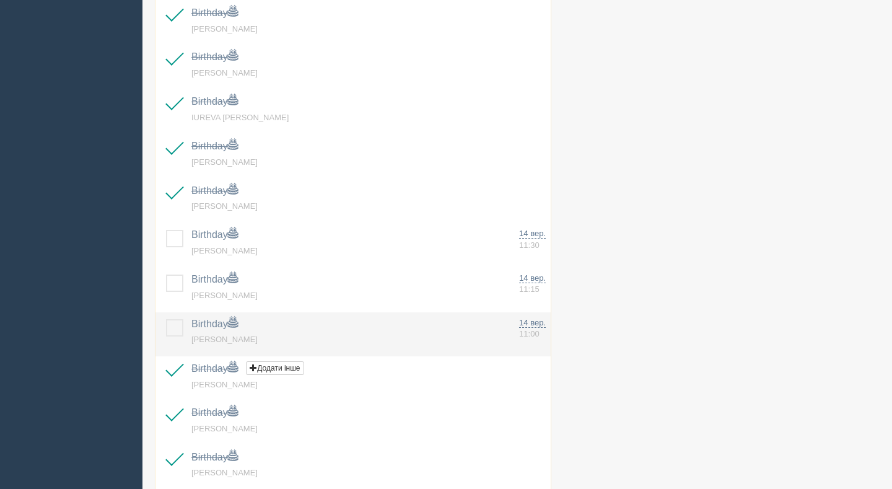
click at [166, 319] on label at bounding box center [166, 319] width 0 height 0
click at [0, 0] on input "checkbox" at bounding box center [0, 0] width 0 height 0
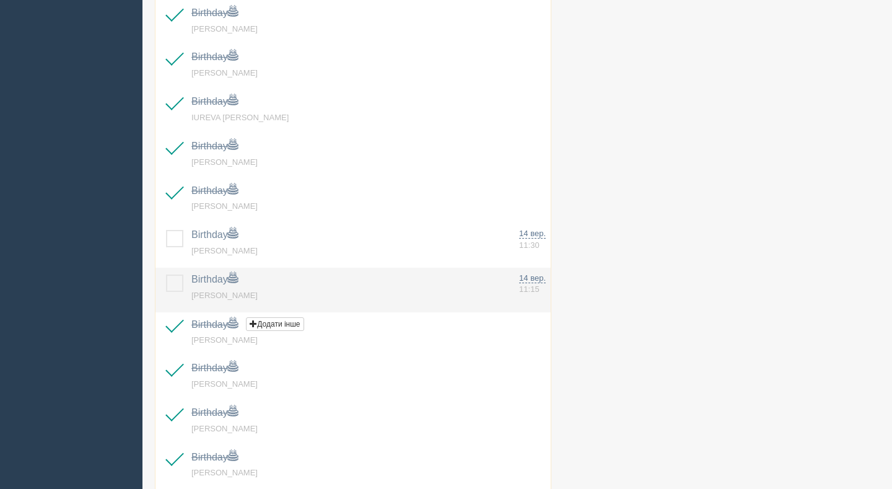
click at [166, 274] on label at bounding box center [166, 274] width 0 height 0
click at [0, 0] on input "checkbox" at bounding box center [0, 0] width 0 height 0
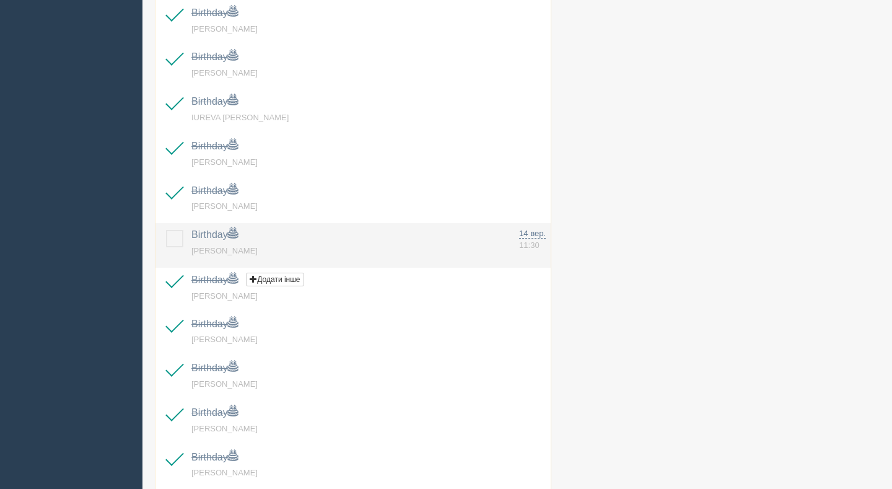
click at [166, 230] on label at bounding box center [166, 230] width 0 height 0
click at [0, 0] on input "checkbox" at bounding box center [0, 0] width 0 height 0
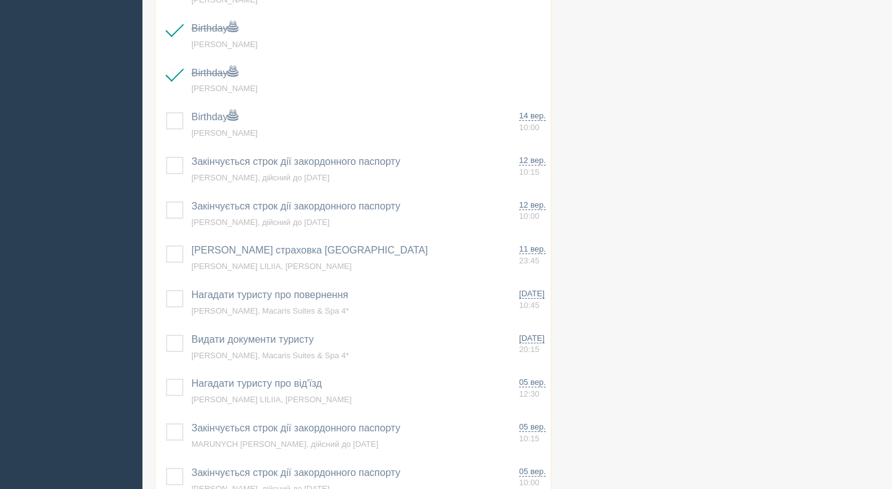
scroll to position [2728, 0]
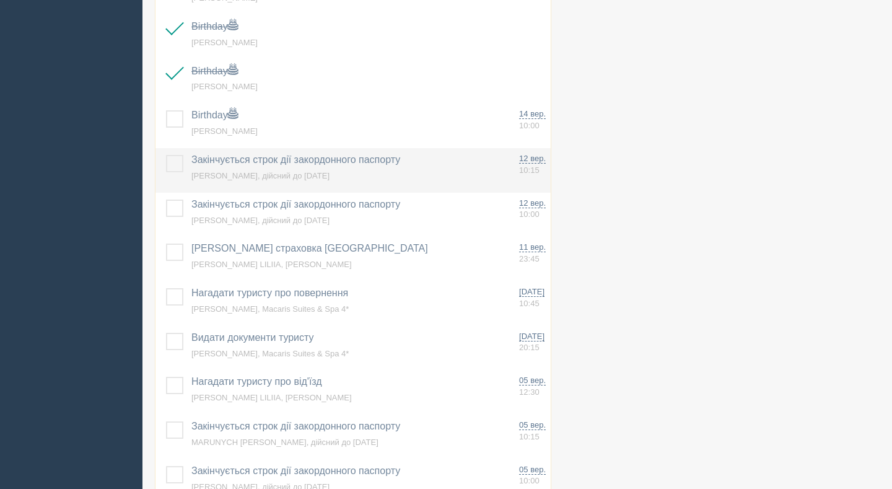
click at [166, 155] on label at bounding box center [166, 155] width 0 height 0
click at [0, 0] on input "checkbox" at bounding box center [0, 0] width 0 height 0
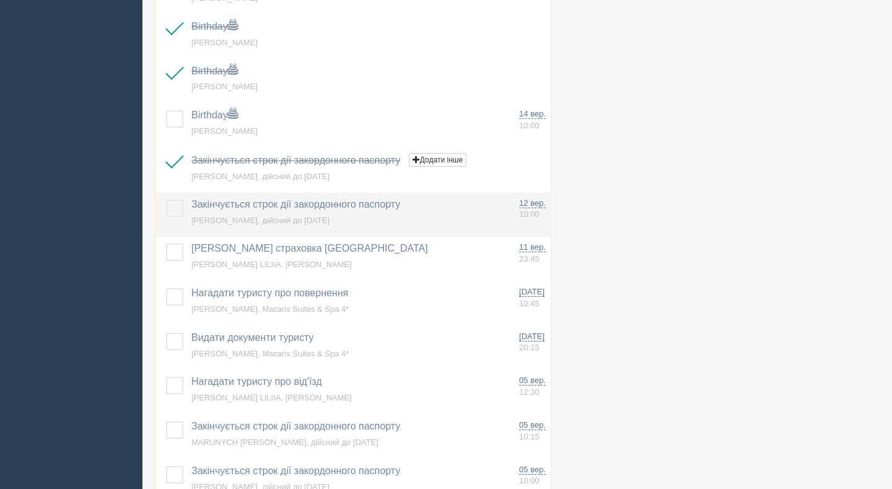
click at [166, 199] on label at bounding box center [166, 199] width 0 height 0
click at [0, 0] on input "checkbox" at bounding box center [0, 0] width 0 height 0
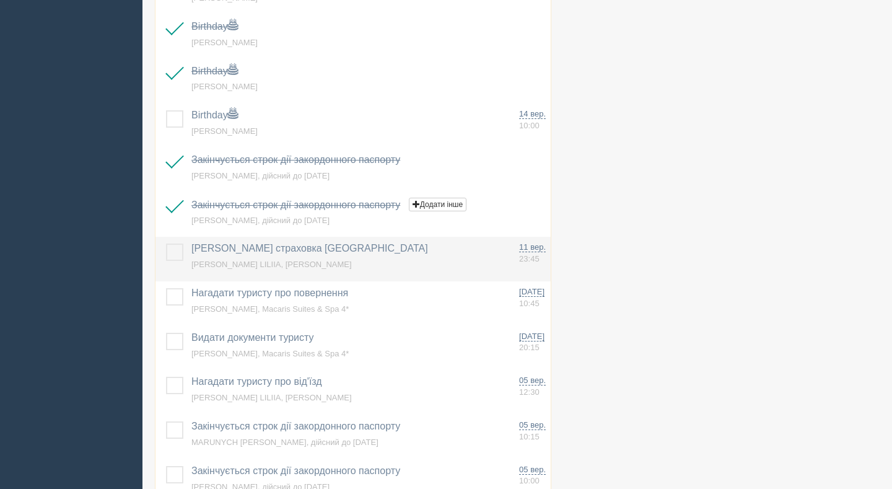
click at [166, 243] on label at bounding box center [166, 243] width 0 height 0
click at [0, 0] on input "checkbox" at bounding box center [0, 0] width 0 height 0
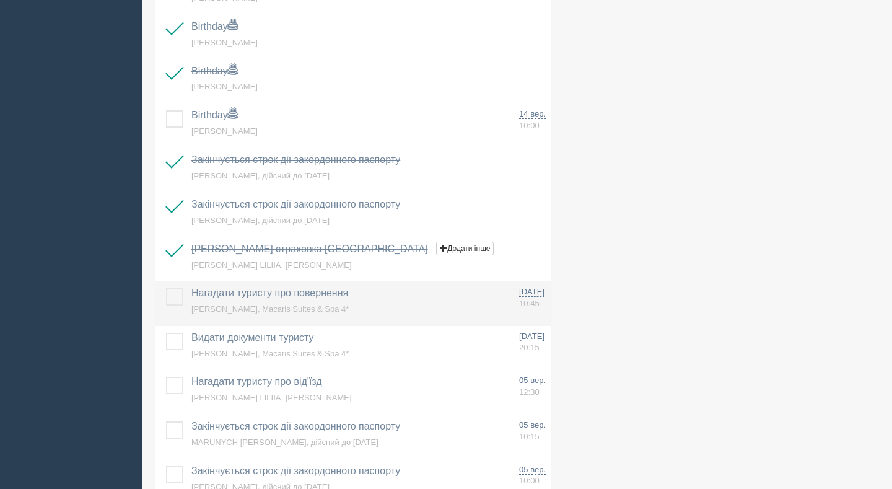
click at [166, 288] on label at bounding box center [166, 288] width 0 height 0
click at [0, 0] on input "checkbox" at bounding box center [0, 0] width 0 height 0
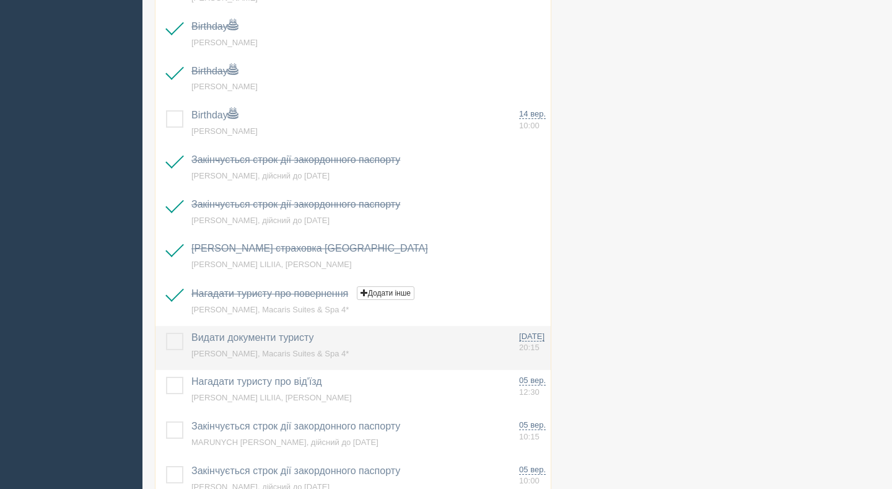
click at [166, 333] on label at bounding box center [166, 333] width 0 height 0
click at [0, 0] on input "checkbox" at bounding box center [0, 0] width 0 height 0
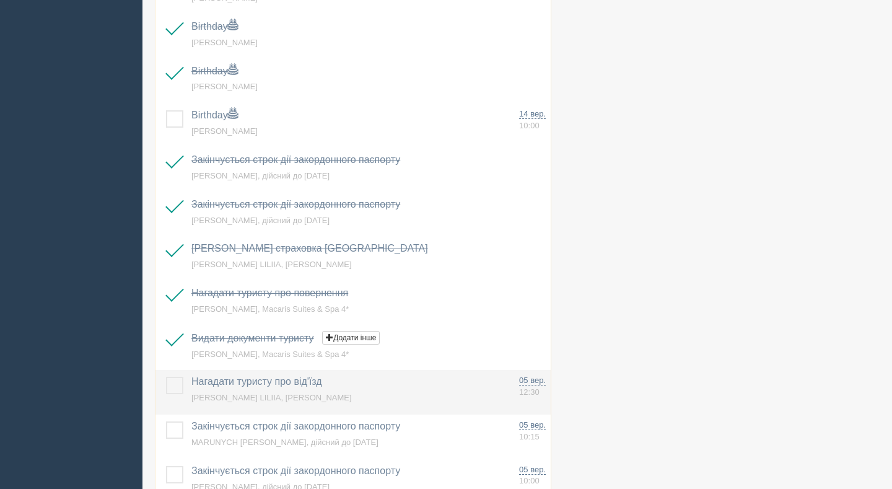
click at [166, 377] on label at bounding box center [166, 377] width 0 height 0
click at [0, 0] on input "checkbox" at bounding box center [0, 0] width 0 height 0
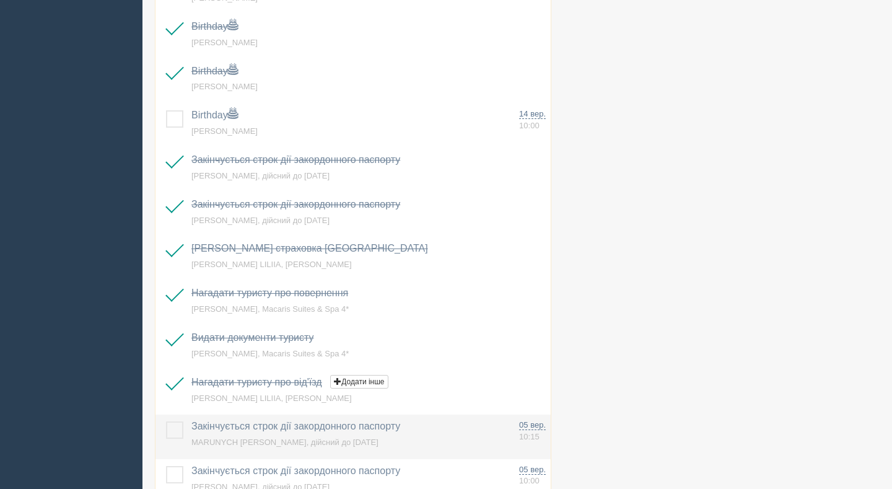
click at [166, 421] on label at bounding box center [166, 421] width 0 height 0
click at [0, 0] on input "checkbox" at bounding box center [0, 0] width 0 height 0
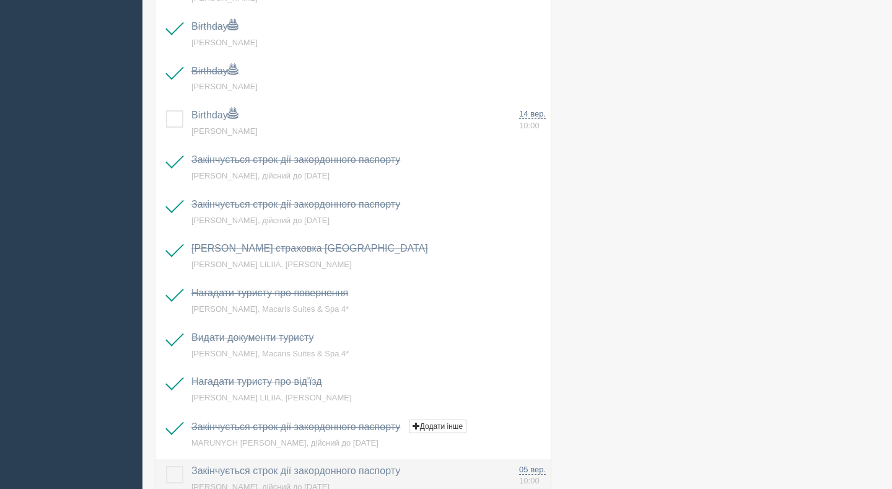
click at [166, 466] on label at bounding box center [166, 466] width 0 height 0
click at [0, 0] on input "checkbox" at bounding box center [0, 0] width 0 height 0
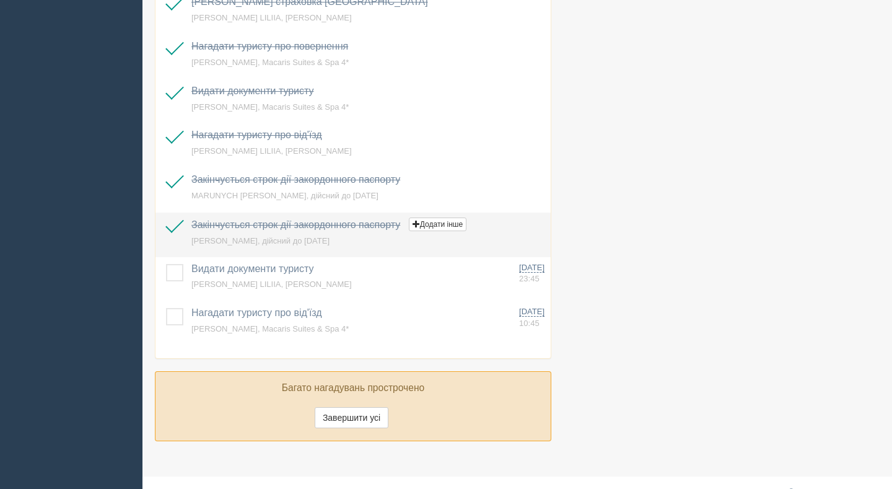
scroll to position [2988, 0]
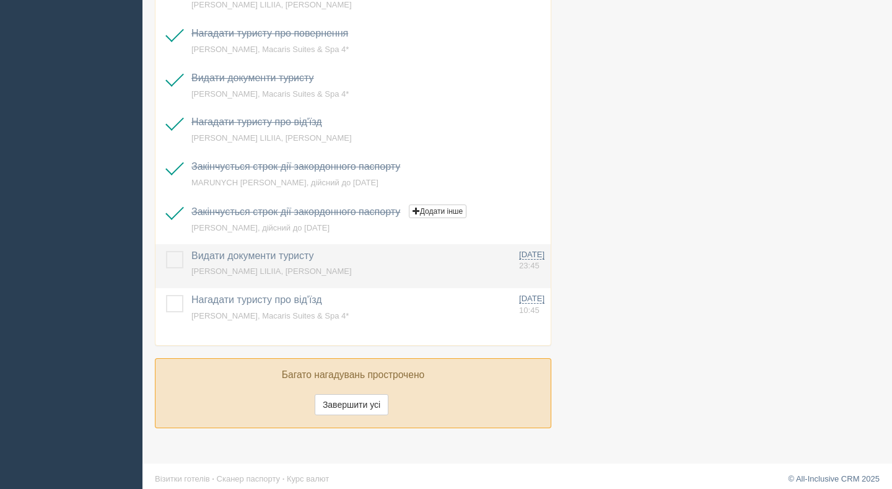
click at [166, 251] on label at bounding box center [166, 251] width 0 height 0
click at [0, 0] on input "checkbox" at bounding box center [0, 0] width 0 height 0
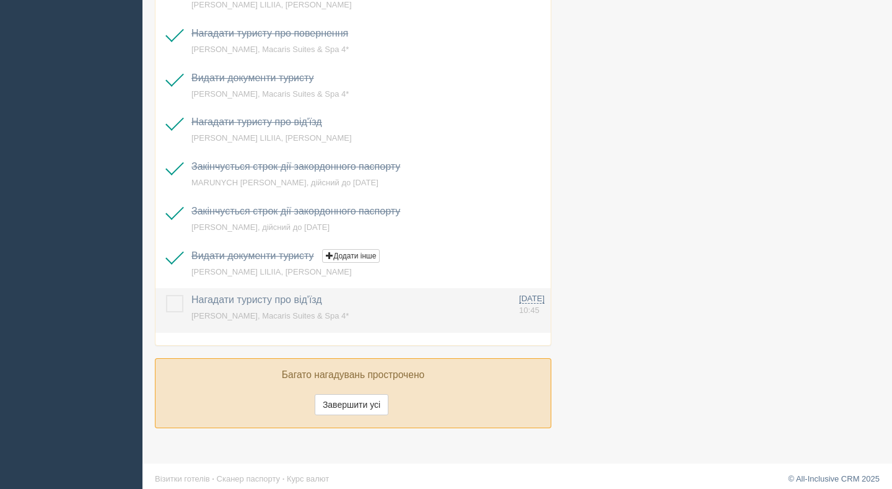
click at [166, 295] on label at bounding box center [166, 295] width 0 height 0
click at [0, 0] on input "checkbox" at bounding box center [0, 0] width 0 height 0
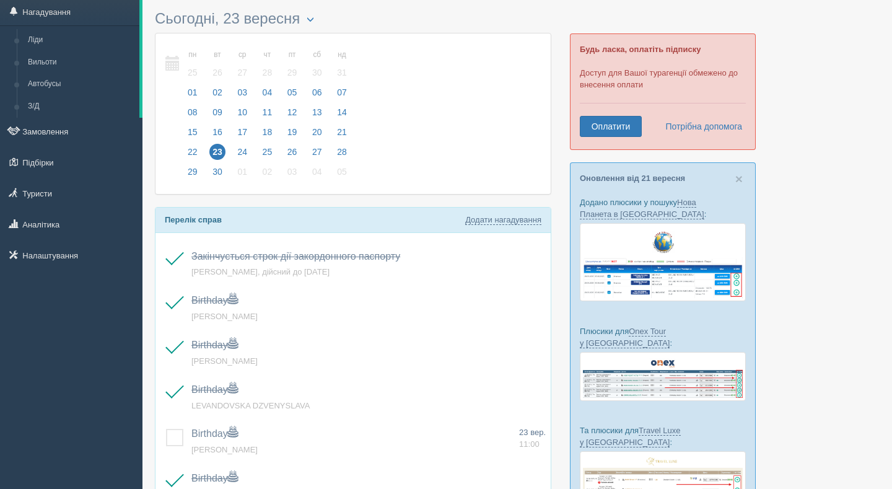
scroll to position [0, 0]
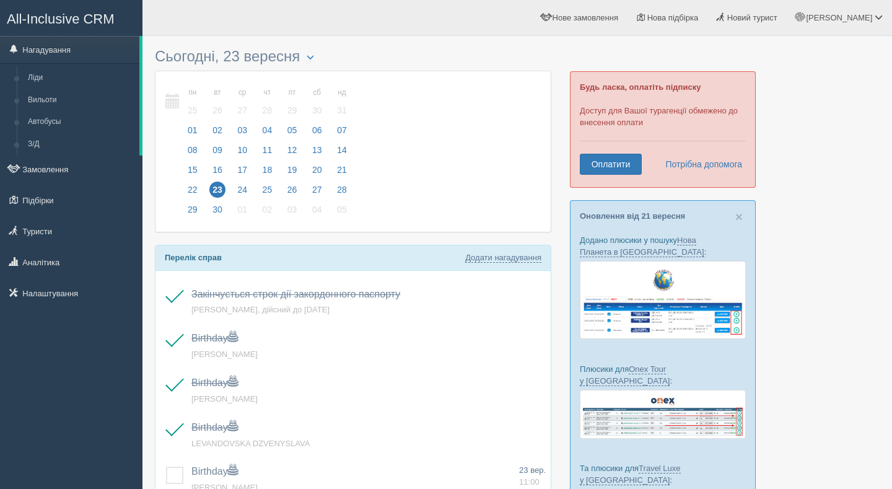
click at [219, 186] on span "23" at bounding box center [217, 190] width 16 height 16
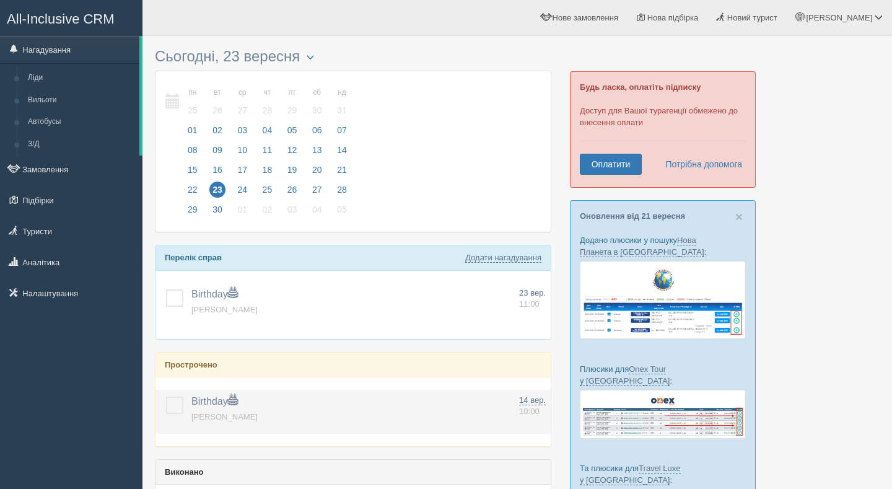
click at [166, 396] on label at bounding box center [166, 396] width 0 height 0
click at [0, 0] on input "checkbox" at bounding box center [0, 0] width 0 height 0
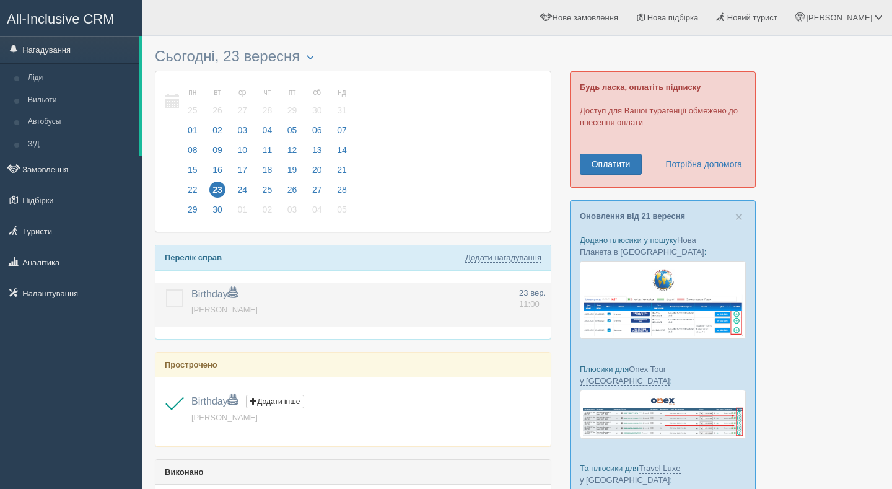
click at [166, 289] on label at bounding box center [166, 289] width 0 height 0
click at [0, 0] on input "checkbox" at bounding box center [0, 0] width 0 height 0
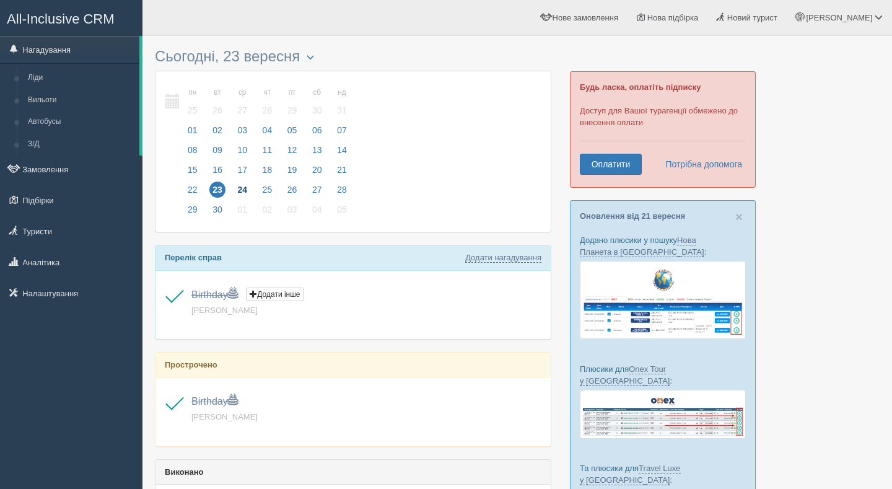
click at [243, 187] on span "24" at bounding box center [242, 190] width 16 height 16
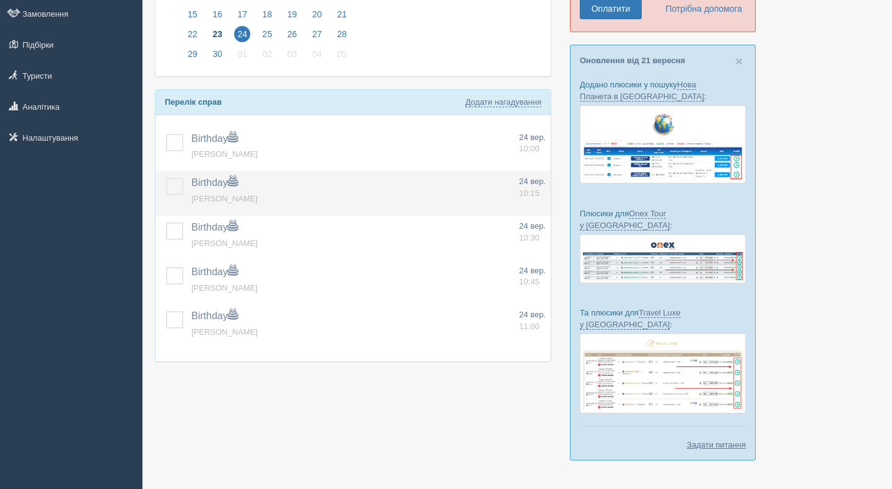
scroll to position [162, 0]
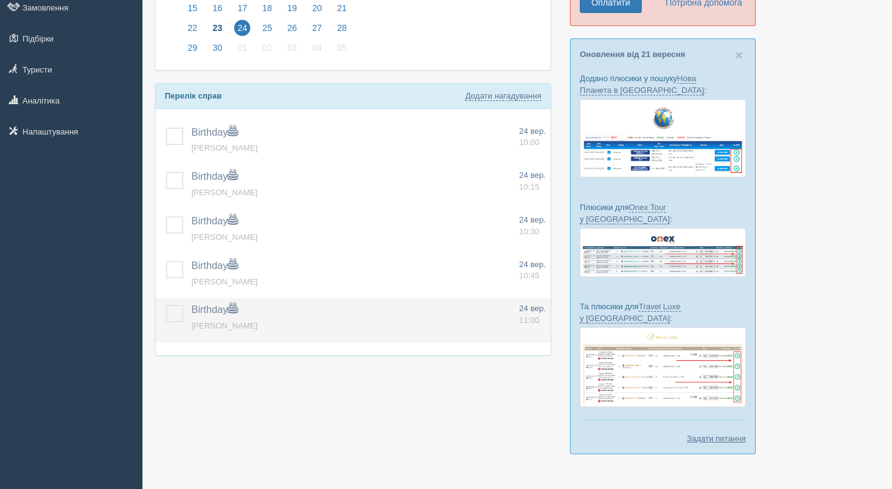
click at [166, 305] on label at bounding box center [166, 305] width 0 height 0
click at [0, 0] on input "checkbox" at bounding box center [0, 0] width 0 height 0
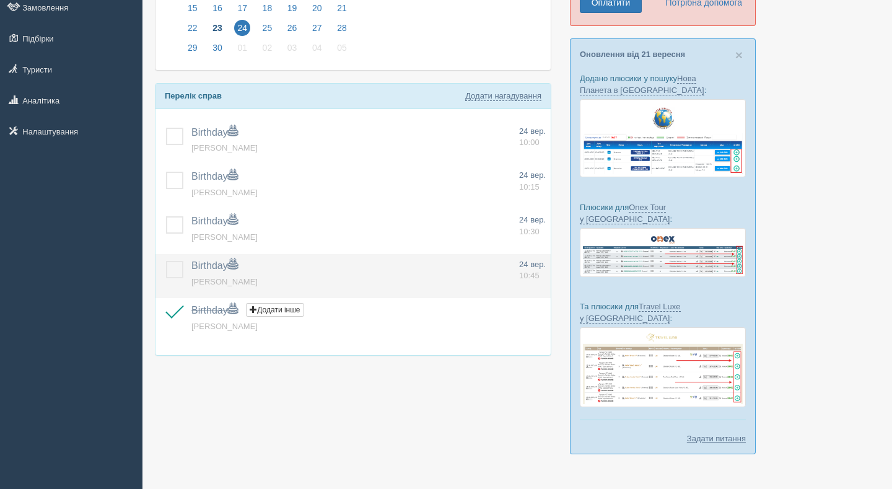
click at [166, 261] on label at bounding box center [166, 261] width 0 height 0
click at [0, 0] on input "checkbox" at bounding box center [0, 0] width 0 height 0
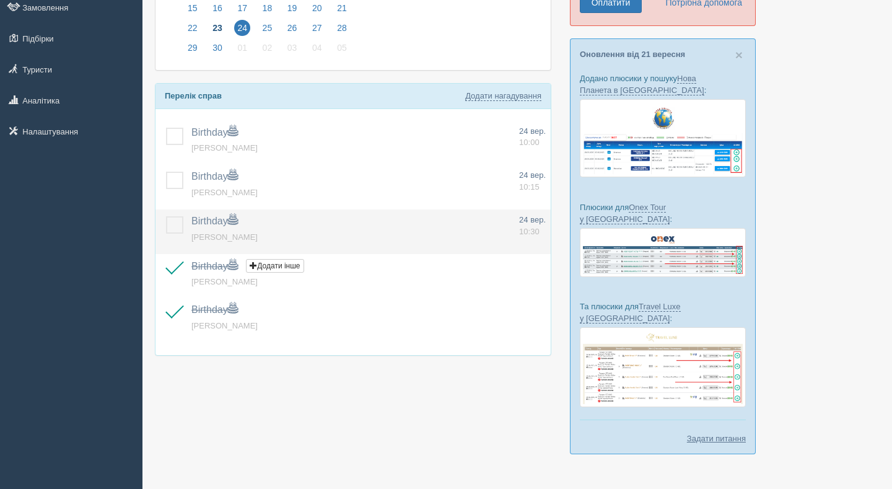
click at [166, 216] on label at bounding box center [166, 216] width 0 height 0
click at [0, 0] on input "checkbox" at bounding box center [0, 0] width 0 height 0
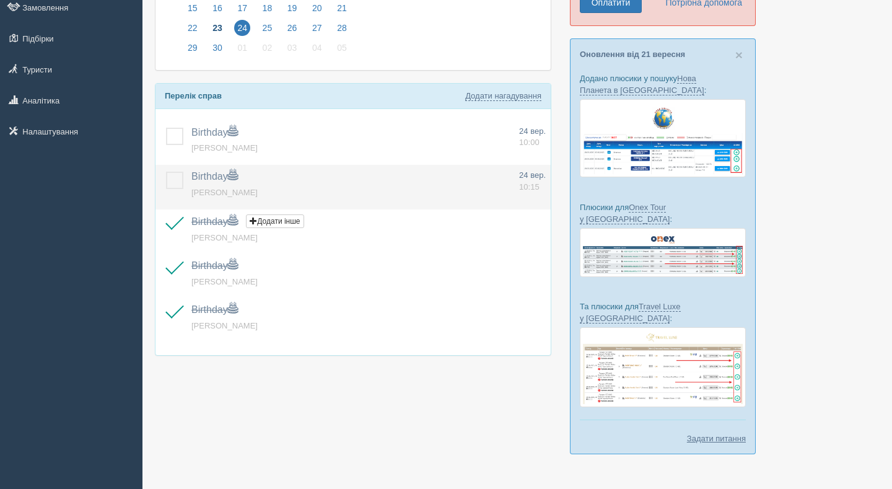
click at [166, 172] on label at bounding box center [166, 172] width 0 height 0
click at [0, 0] on input "checkbox" at bounding box center [0, 0] width 0 height 0
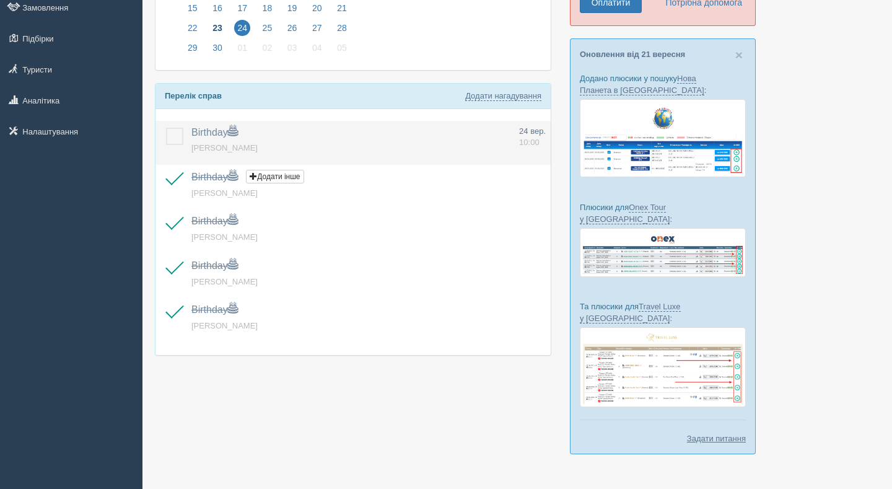
click at [166, 128] on label at bounding box center [166, 128] width 0 height 0
click at [0, 0] on input "checkbox" at bounding box center [0, 0] width 0 height 0
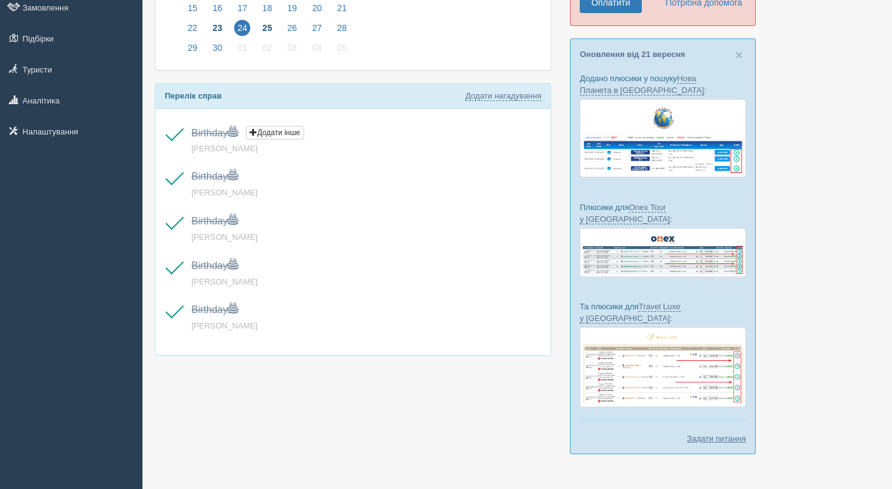
click at [273, 25] on span "25" at bounding box center [268, 28] width 16 height 16
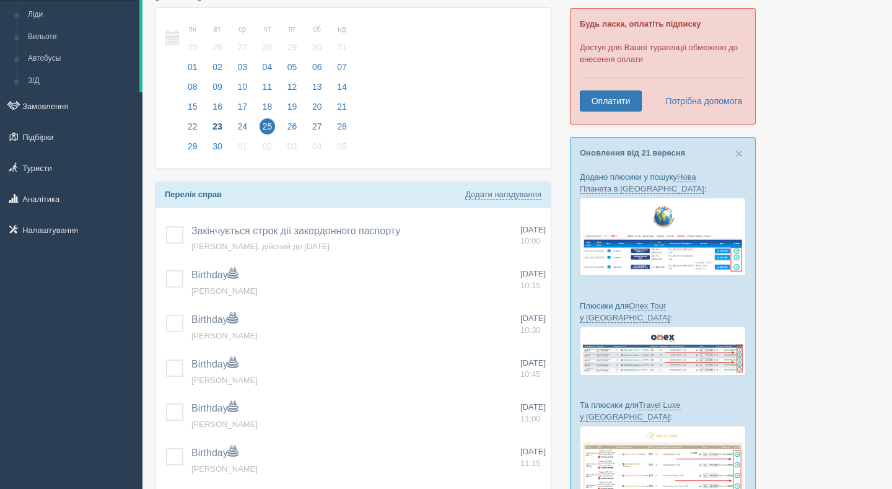
scroll to position [186, 0]
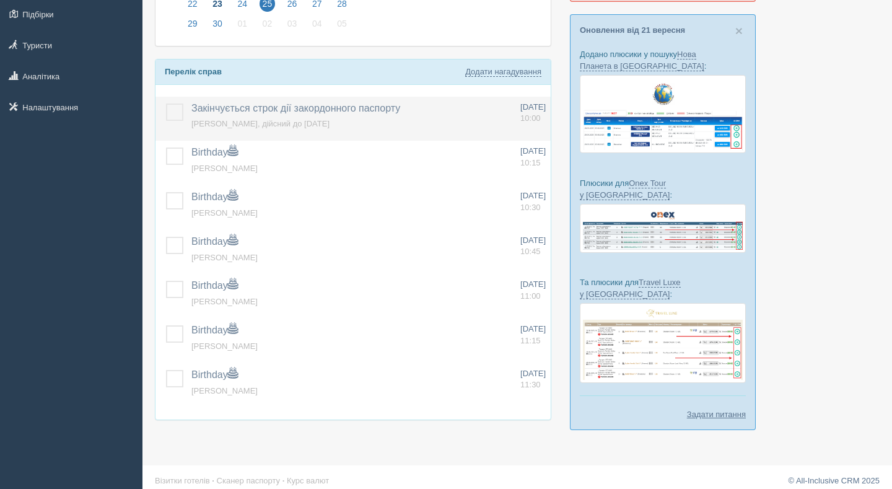
click at [166, 103] on label at bounding box center [166, 103] width 0 height 0
click at [0, 0] on input "checkbox" at bounding box center [0, 0] width 0 height 0
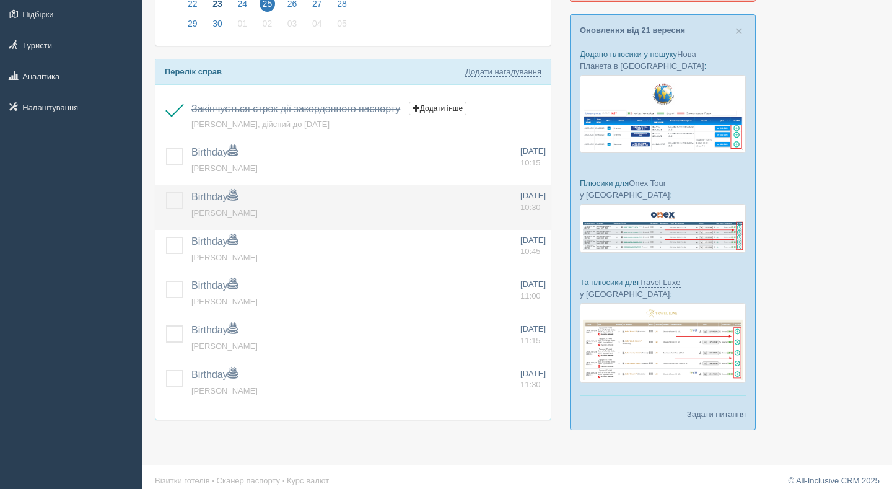
click at [166, 192] on label at bounding box center [166, 192] width 0 height 0
click at [0, 0] on input "checkbox" at bounding box center [0, 0] width 0 height 0
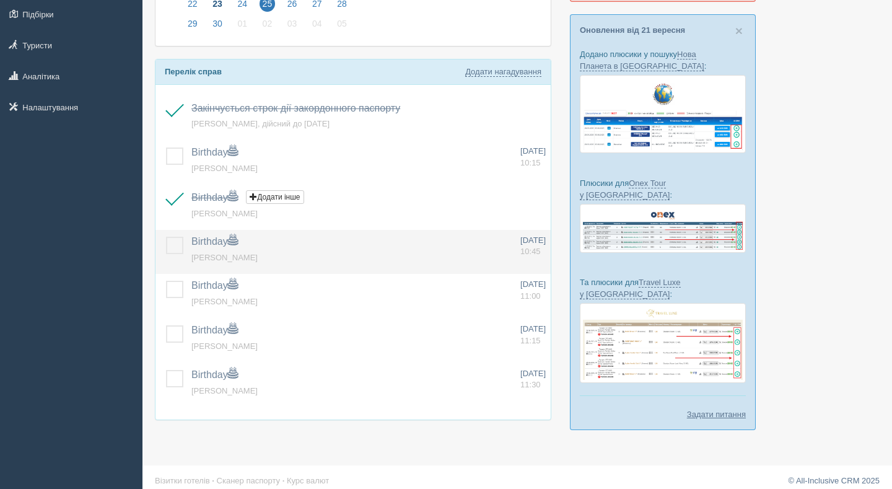
click at [166, 237] on label at bounding box center [166, 237] width 0 height 0
click at [0, 0] on input "checkbox" at bounding box center [0, 0] width 0 height 0
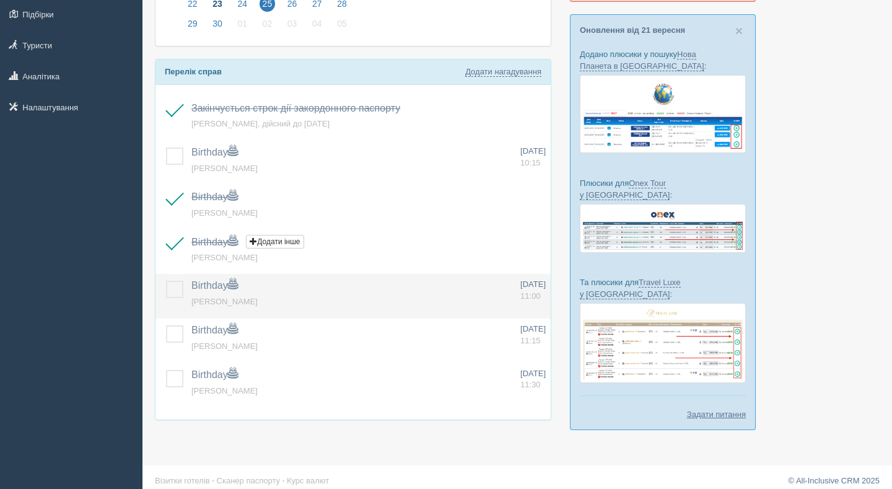
click at [166, 281] on label at bounding box center [166, 281] width 0 height 0
click at [0, 0] on input "checkbox" at bounding box center [0, 0] width 0 height 0
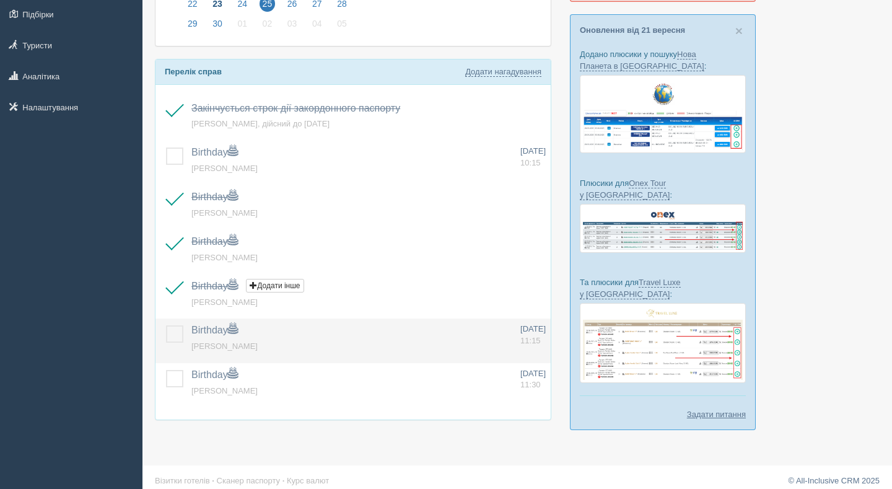
click at [166, 325] on label at bounding box center [166, 325] width 0 height 0
click at [0, 0] on input "checkbox" at bounding box center [0, 0] width 0 height 0
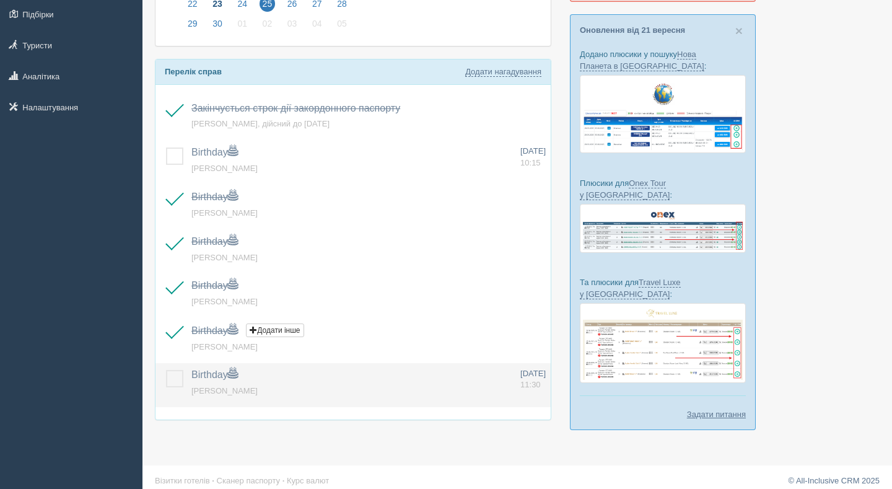
click at [166, 370] on label at bounding box center [166, 370] width 0 height 0
click at [0, 0] on input "checkbox" at bounding box center [0, 0] width 0 height 0
